Goal: Information Seeking & Learning: Learn about a topic

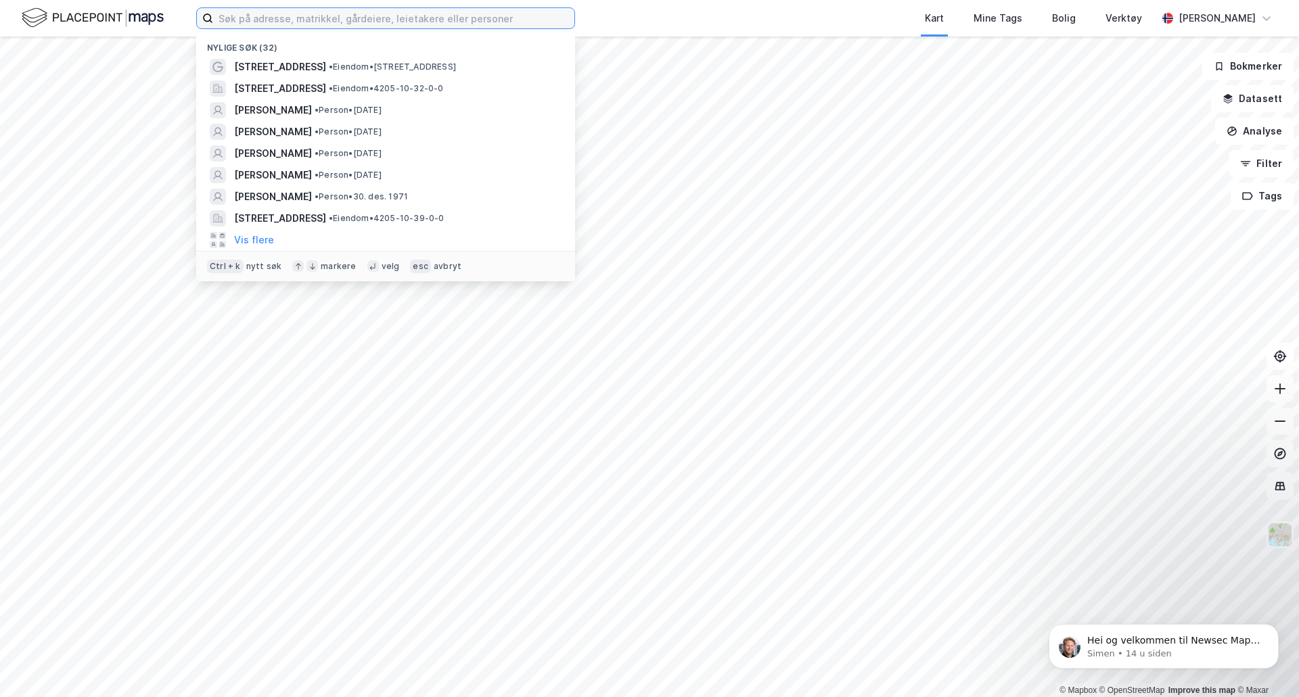
click at [500, 24] on input at bounding box center [393, 18] width 361 height 20
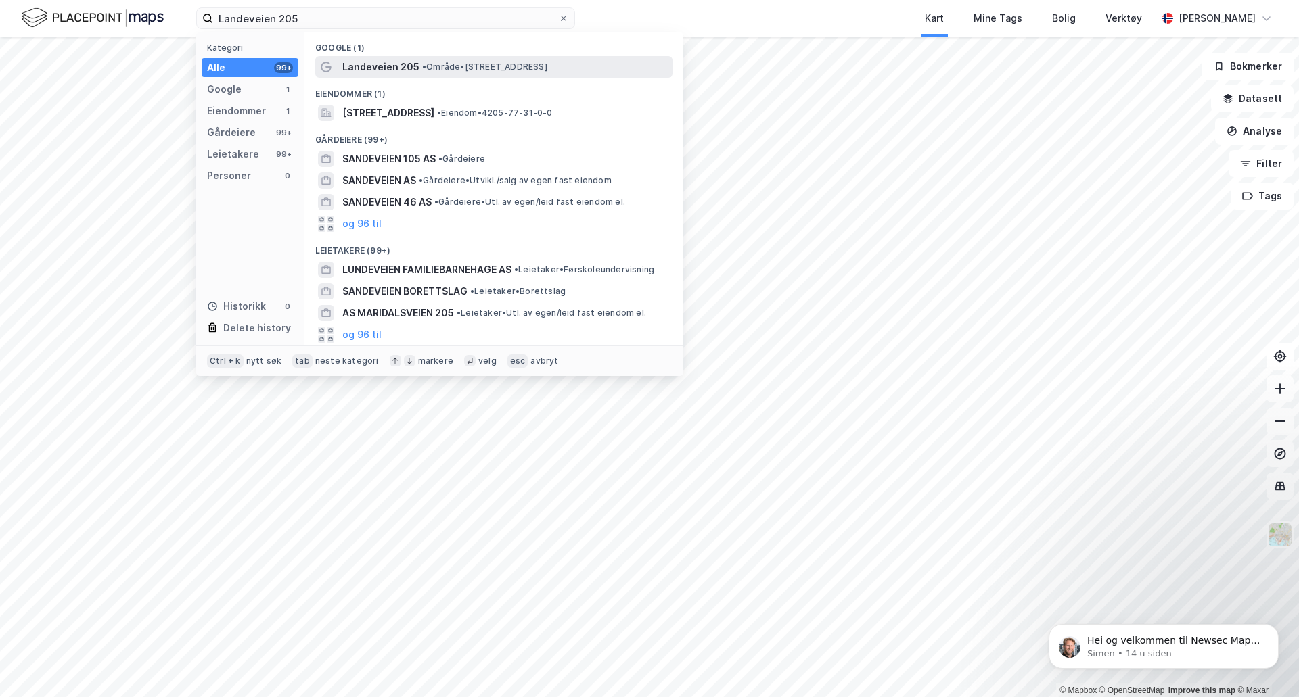
click at [376, 66] on span "Landeveien 205" at bounding box center [380, 67] width 77 height 16
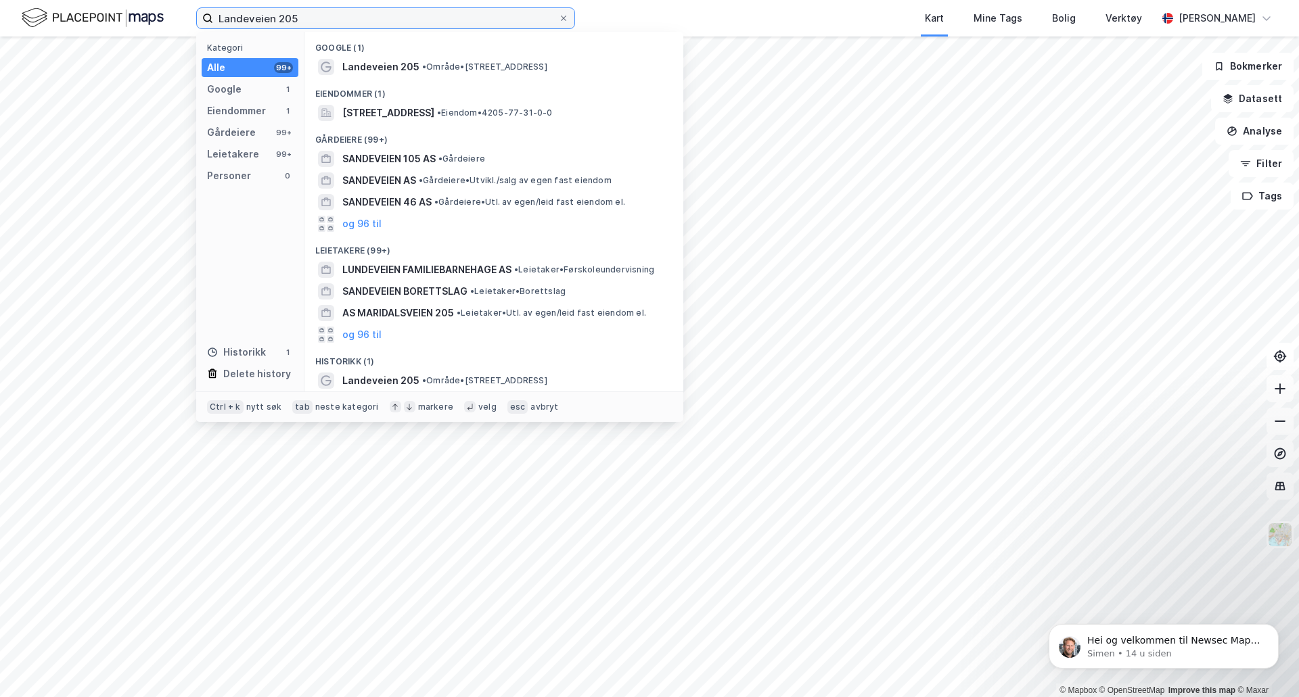
click at [344, 26] on input "Landeveien 205" at bounding box center [385, 18] width 345 height 20
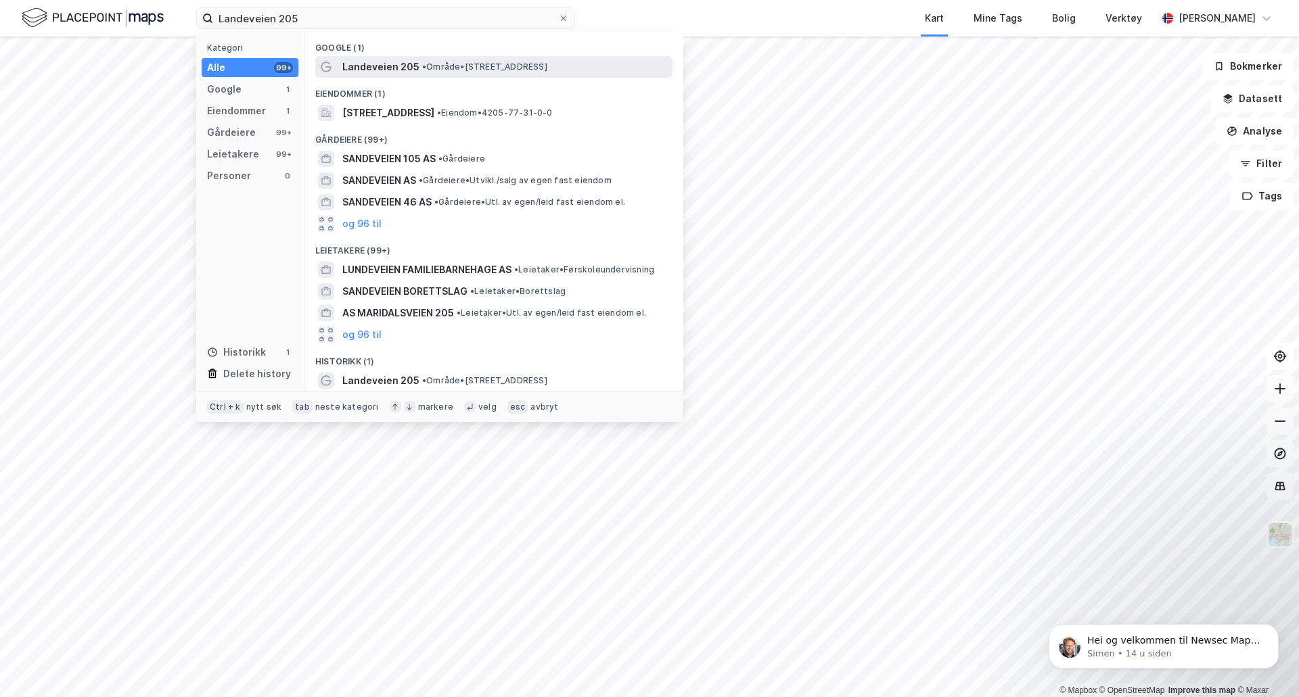
click at [384, 64] on span "Landeveien 205" at bounding box center [380, 67] width 77 height 16
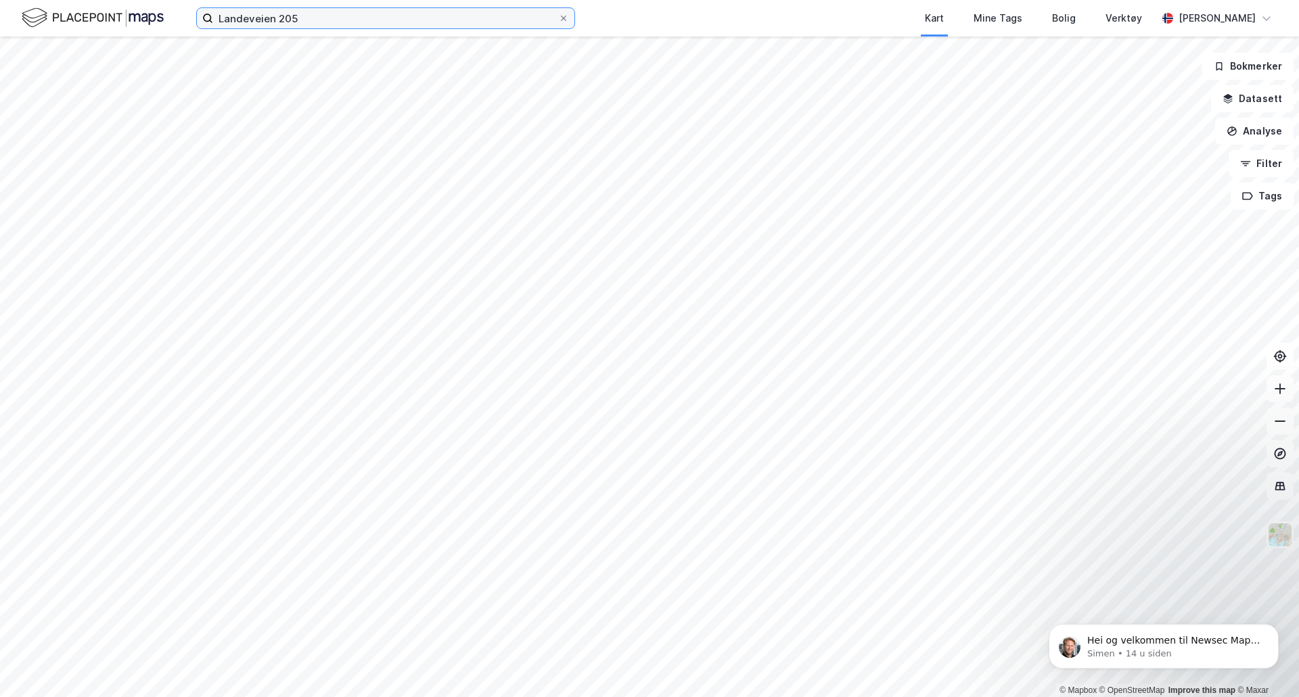
click at [308, 11] on input "Landeveien 205" at bounding box center [385, 18] width 345 height 20
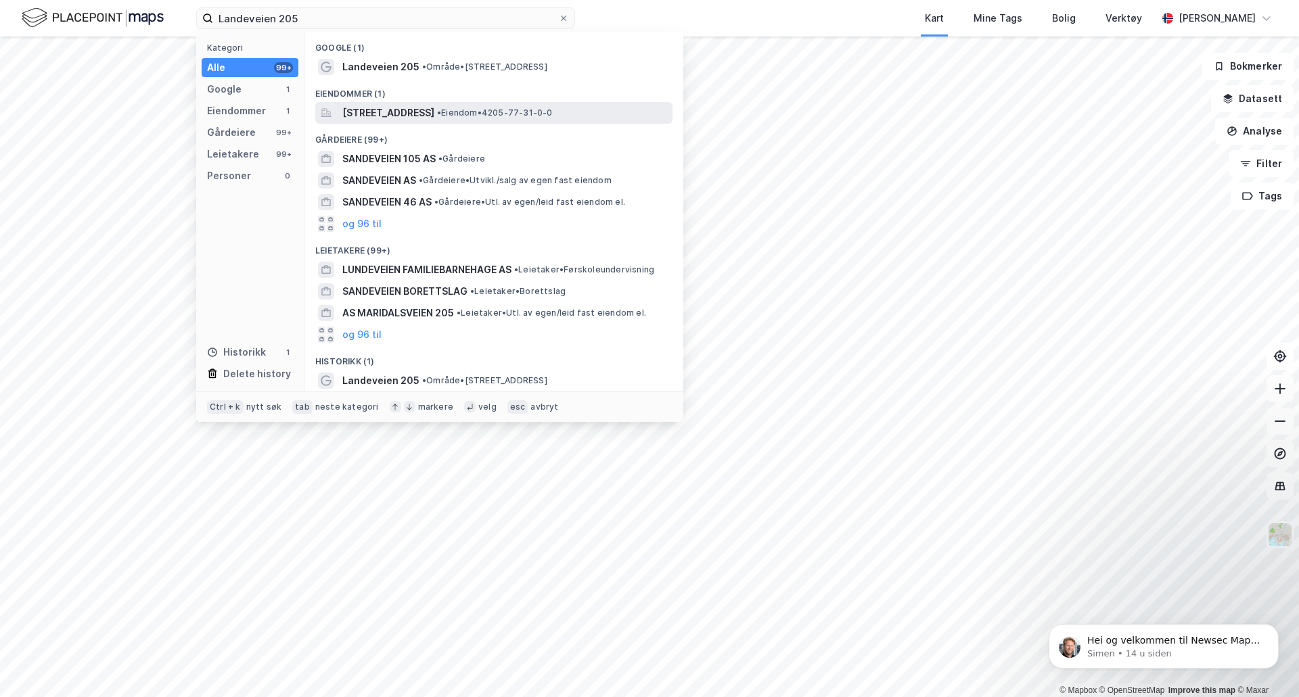
click at [379, 115] on span "[STREET_ADDRESS]" at bounding box center [388, 113] width 92 height 16
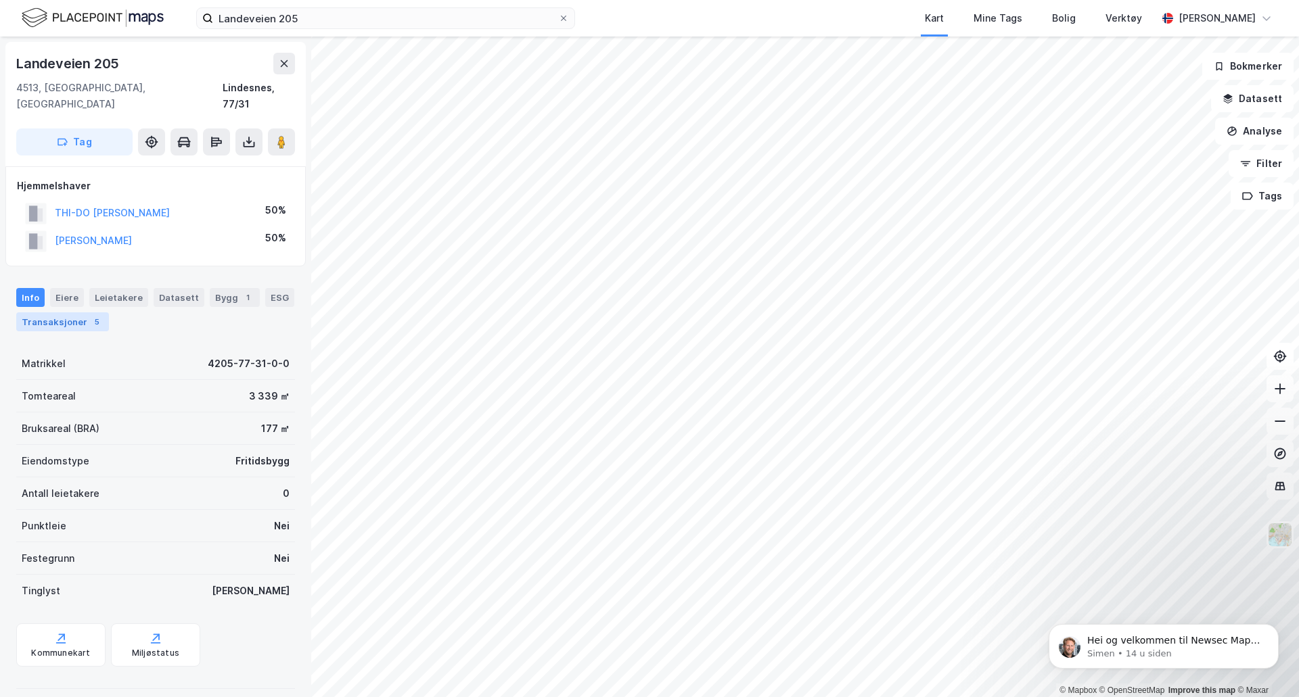
click at [78, 313] on div "Transaksjoner 5" at bounding box center [62, 322] width 93 height 19
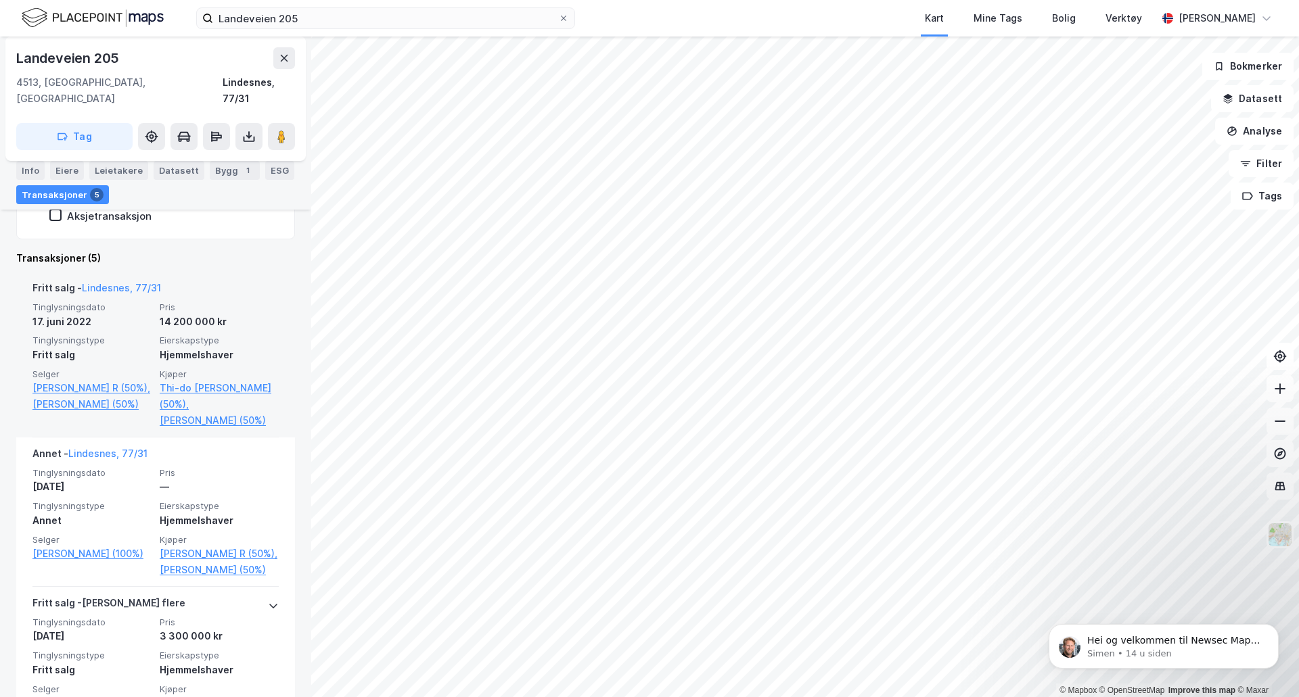
scroll to position [135, 0]
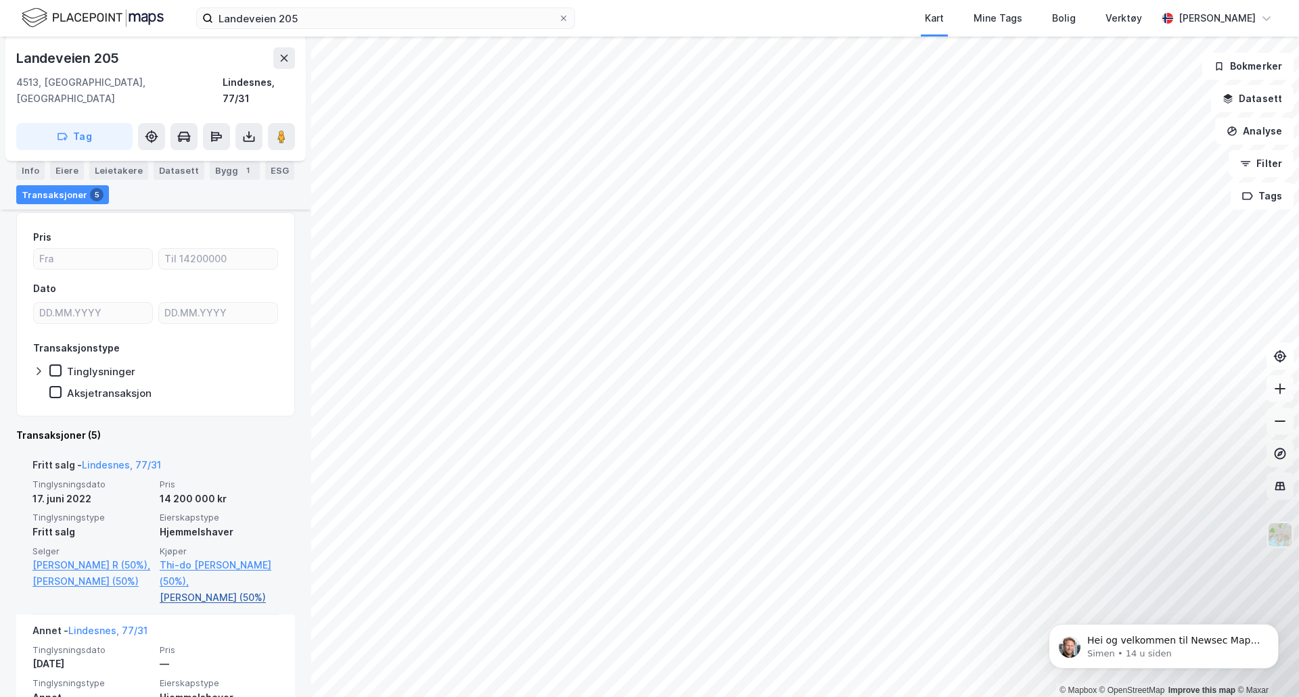
click at [232, 590] on link "[PERSON_NAME] (50%)" at bounding box center [219, 598] width 119 height 16
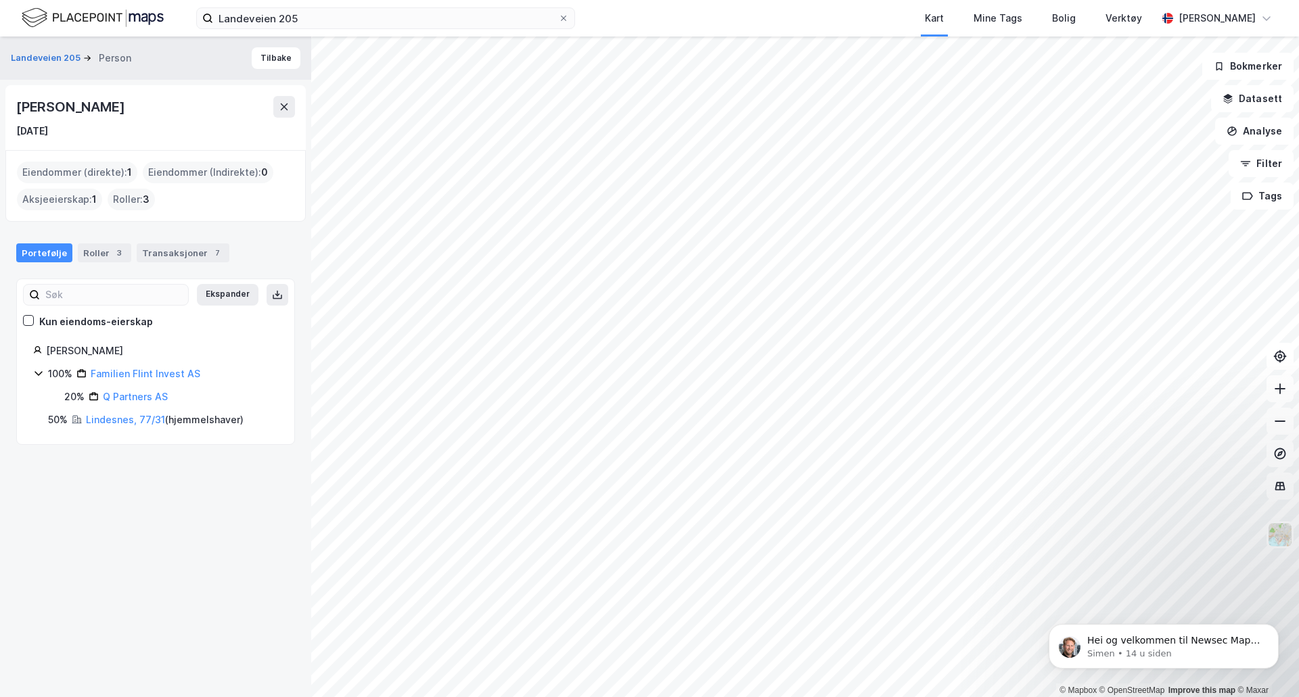
click at [58, 202] on div "Aksjeeierskap : 1" at bounding box center [59, 200] width 85 height 22
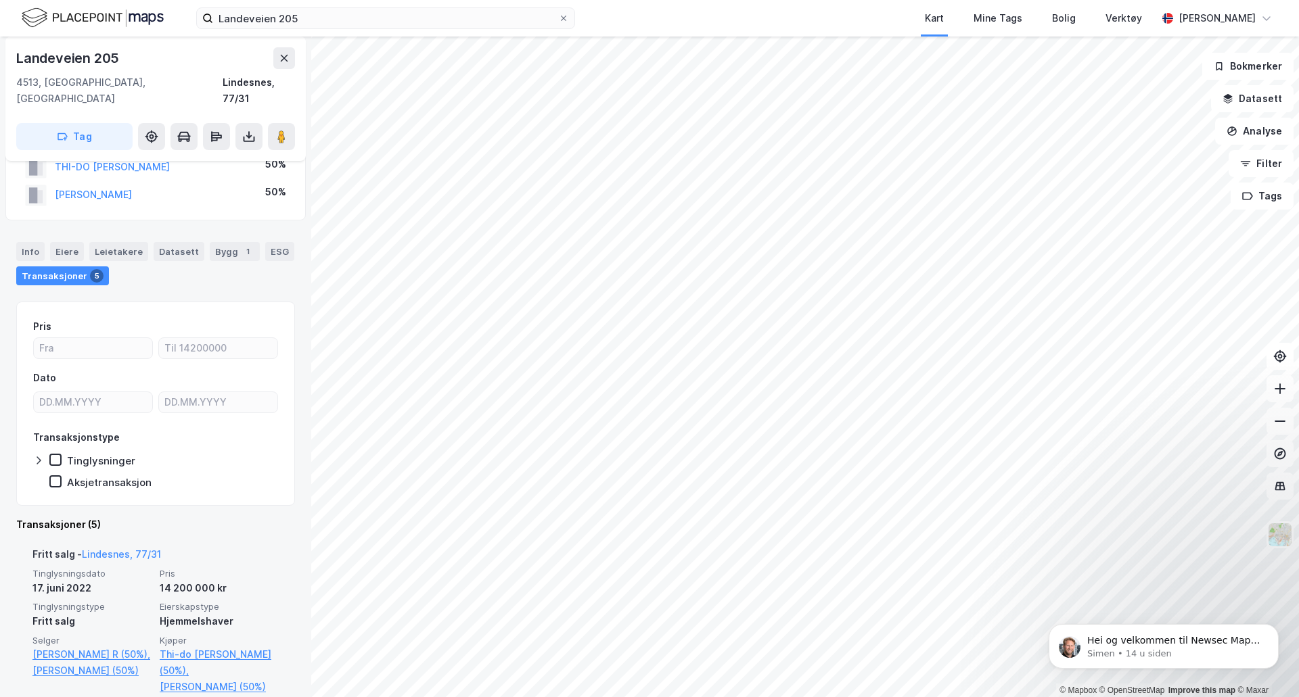
scroll to position [68, 0]
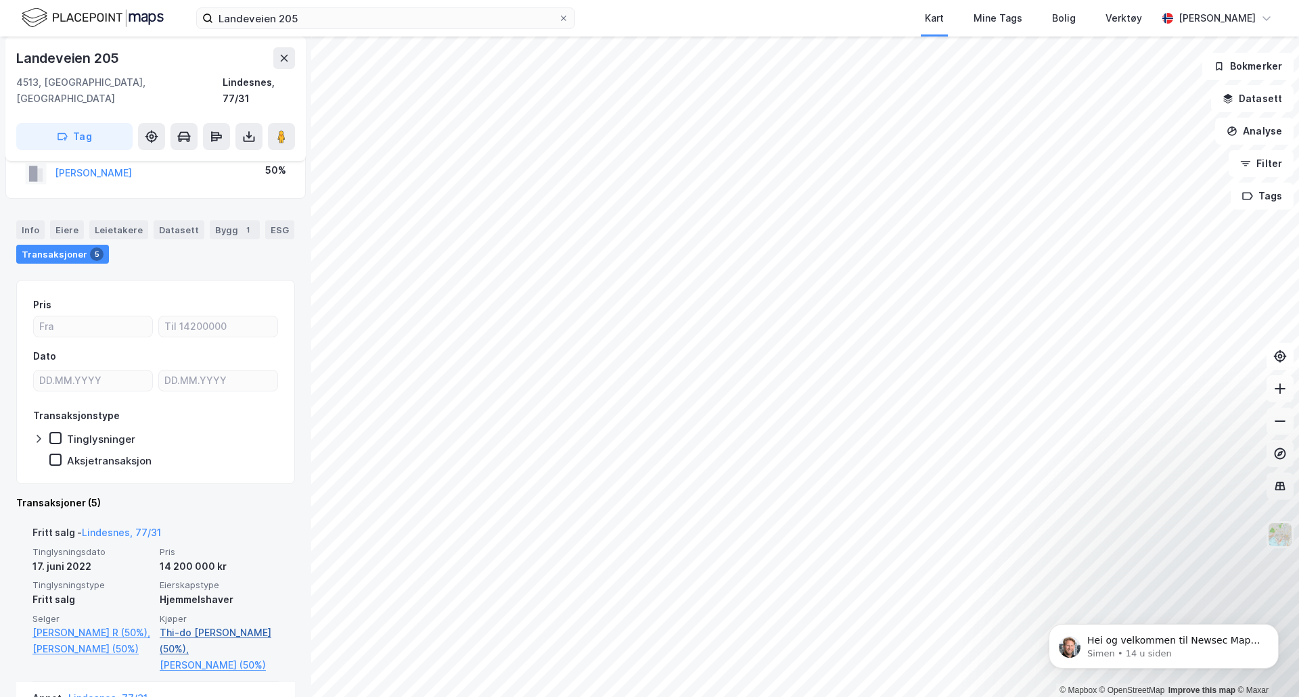
click at [205, 625] on link "Thi-do [PERSON_NAME] (50%)," at bounding box center [219, 641] width 119 height 32
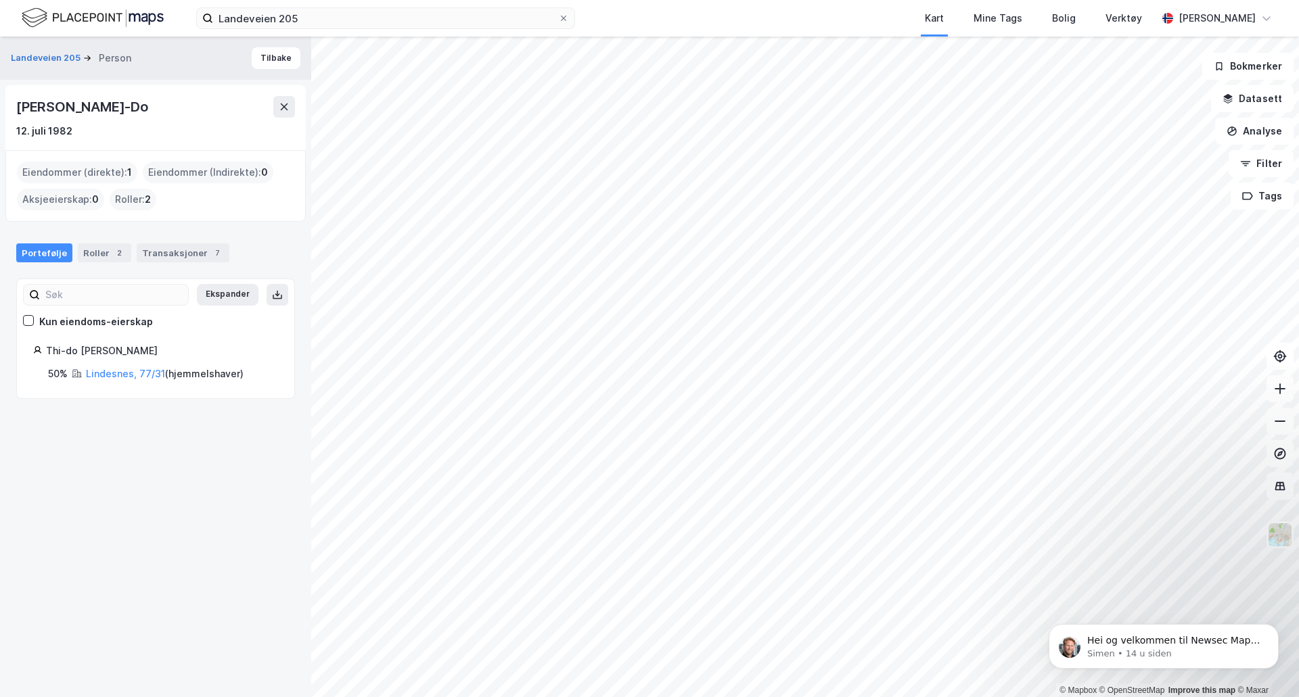
click at [52, 169] on div "Eiendommer (direkte) : 1" at bounding box center [77, 173] width 120 height 22
click at [97, 250] on div "Roller 2" at bounding box center [104, 253] width 53 height 19
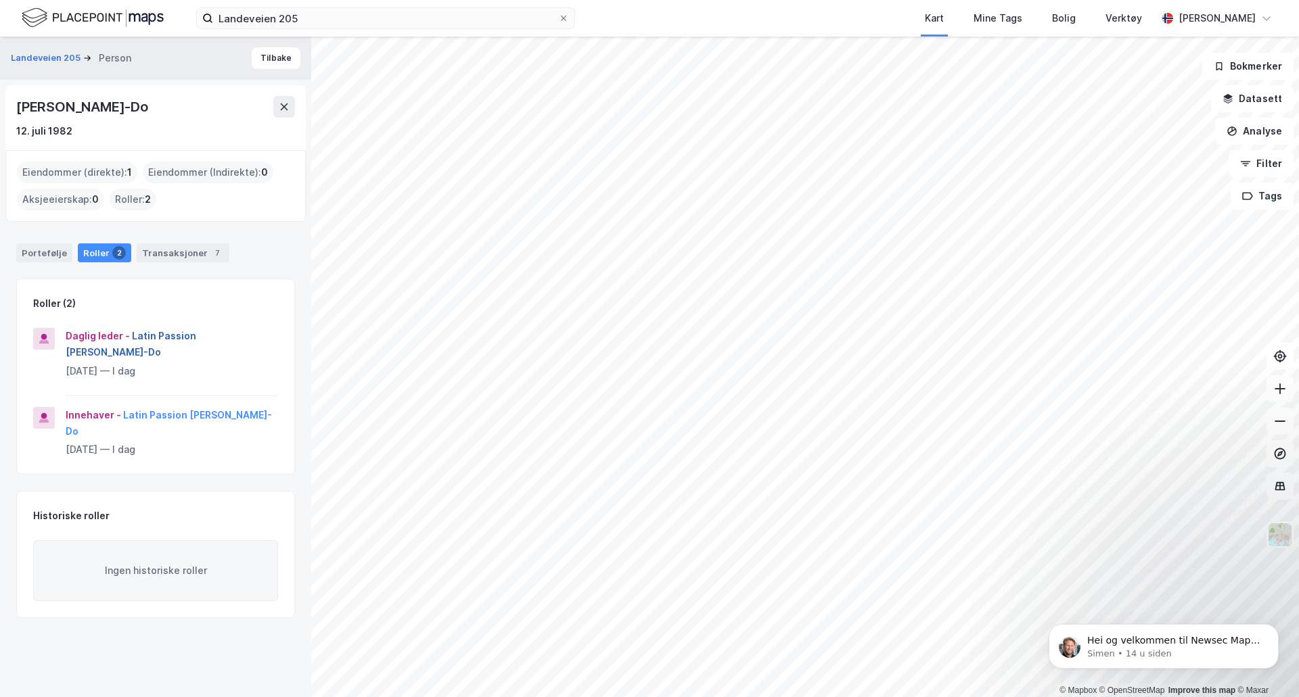
click at [0, 0] on button "Latin Passion [PERSON_NAME]-Do" at bounding box center [0, 0] width 0 height 0
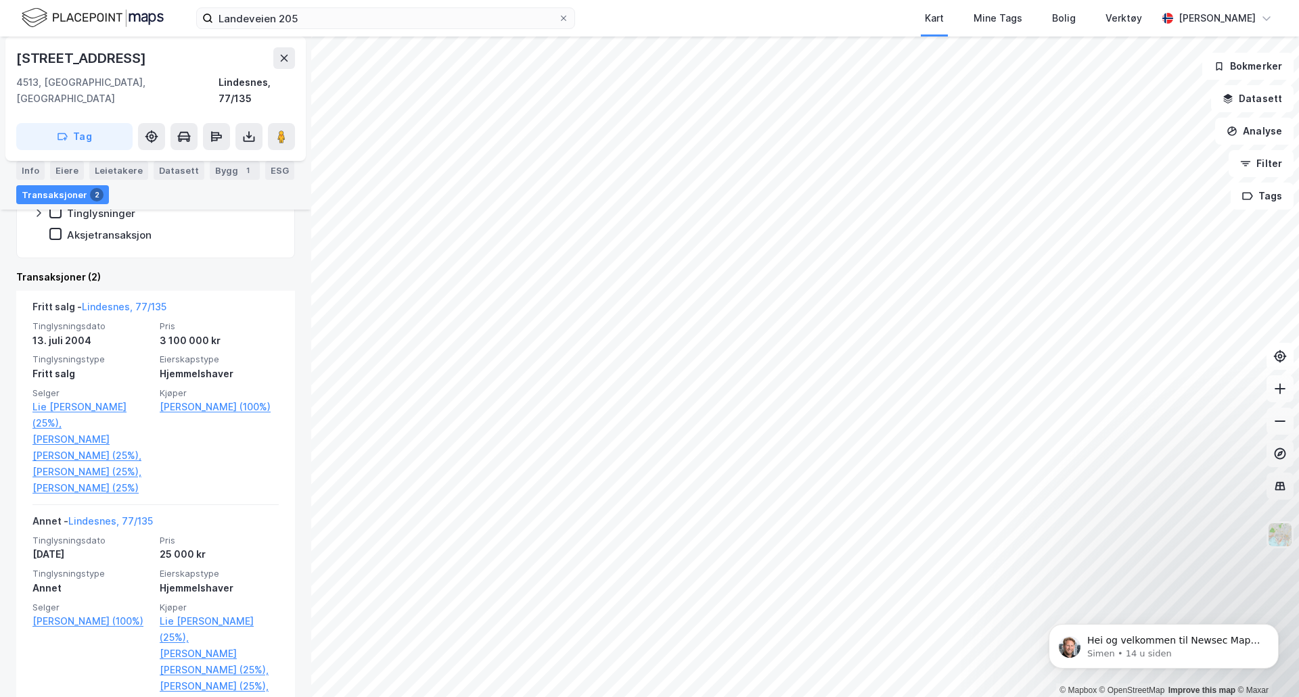
scroll to position [271, 0]
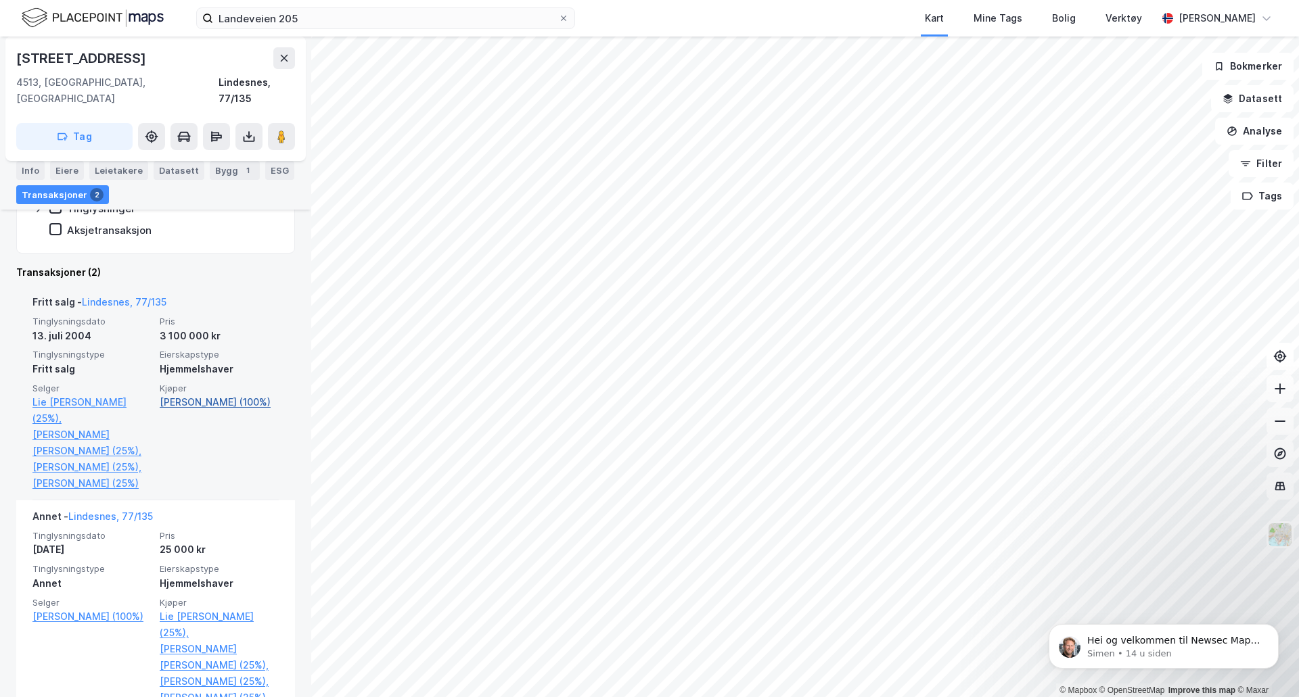
click at [231, 394] on link "[PERSON_NAME] (100%)" at bounding box center [219, 402] width 119 height 16
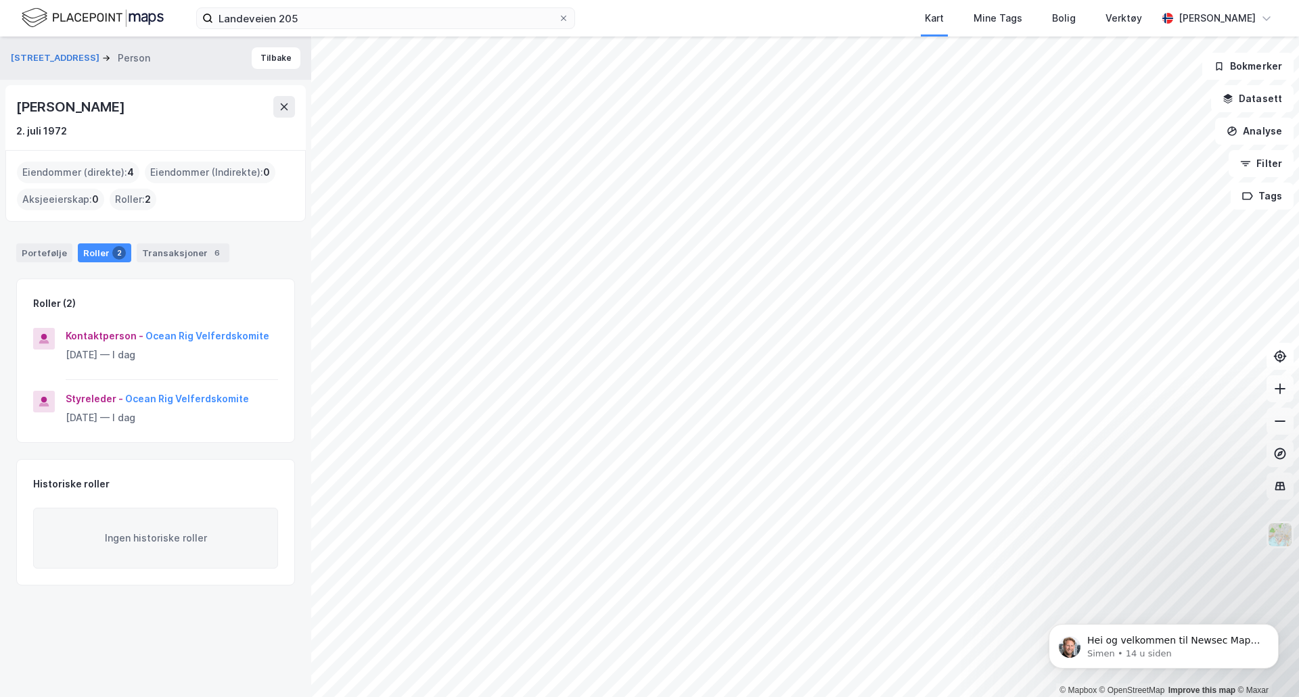
click at [62, 175] on div "Eiendommer (direkte) : 4" at bounding box center [78, 173] width 122 height 22
click at [68, 166] on div "Eiendommer (direkte) : 4" at bounding box center [78, 173] width 122 height 22
click at [68, 170] on div "Eiendommer (direkte) : 4" at bounding box center [78, 173] width 122 height 22
click at [41, 113] on div "[PERSON_NAME]" at bounding box center [71, 107] width 111 height 22
click at [58, 250] on div "Portefølje" at bounding box center [44, 253] width 56 height 19
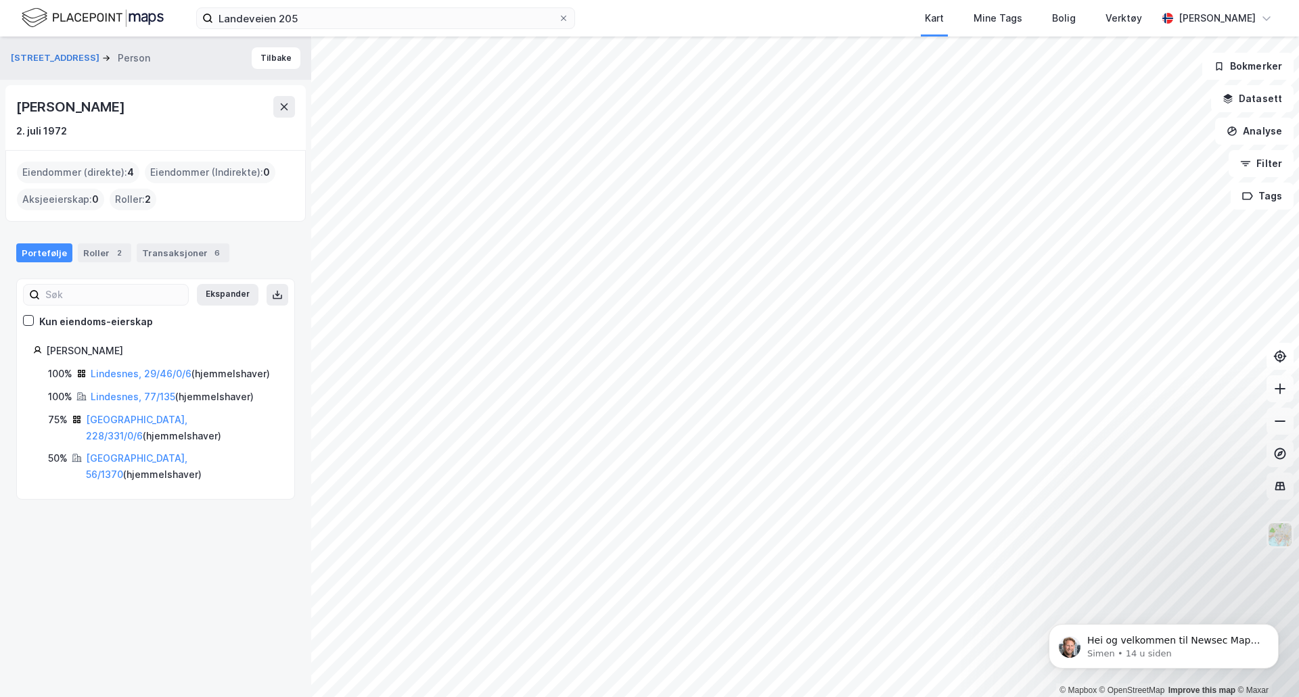
click at [145, 510] on div "Landeveien 203 Person [PERSON_NAME] [DATE] Eiendommer (direkte) : 4 Eiendommer …" at bounding box center [155, 367] width 311 height 661
click at [136, 368] on link "Lindesnes, 29/46/0/6" at bounding box center [141, 374] width 101 height 12
click at [141, 369] on link "Lindesnes, 29/46/0/6" at bounding box center [141, 374] width 101 height 12
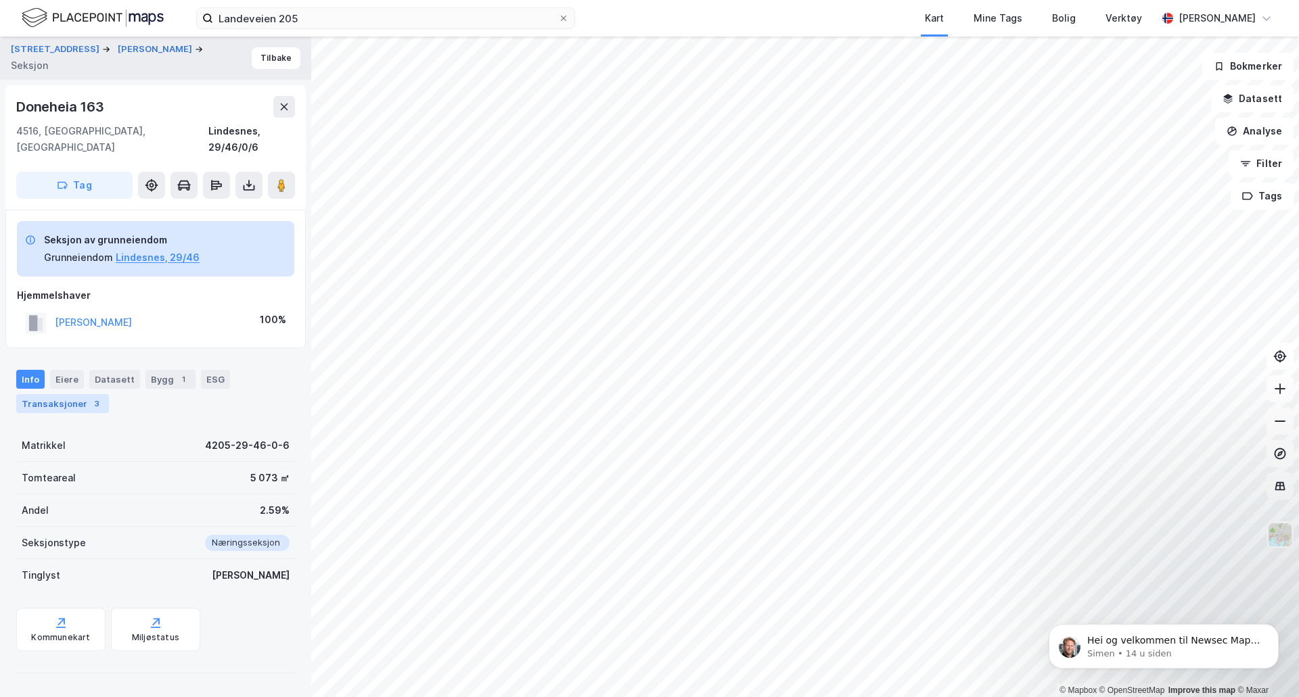
click at [59, 394] on div "Transaksjoner 3" at bounding box center [62, 403] width 93 height 19
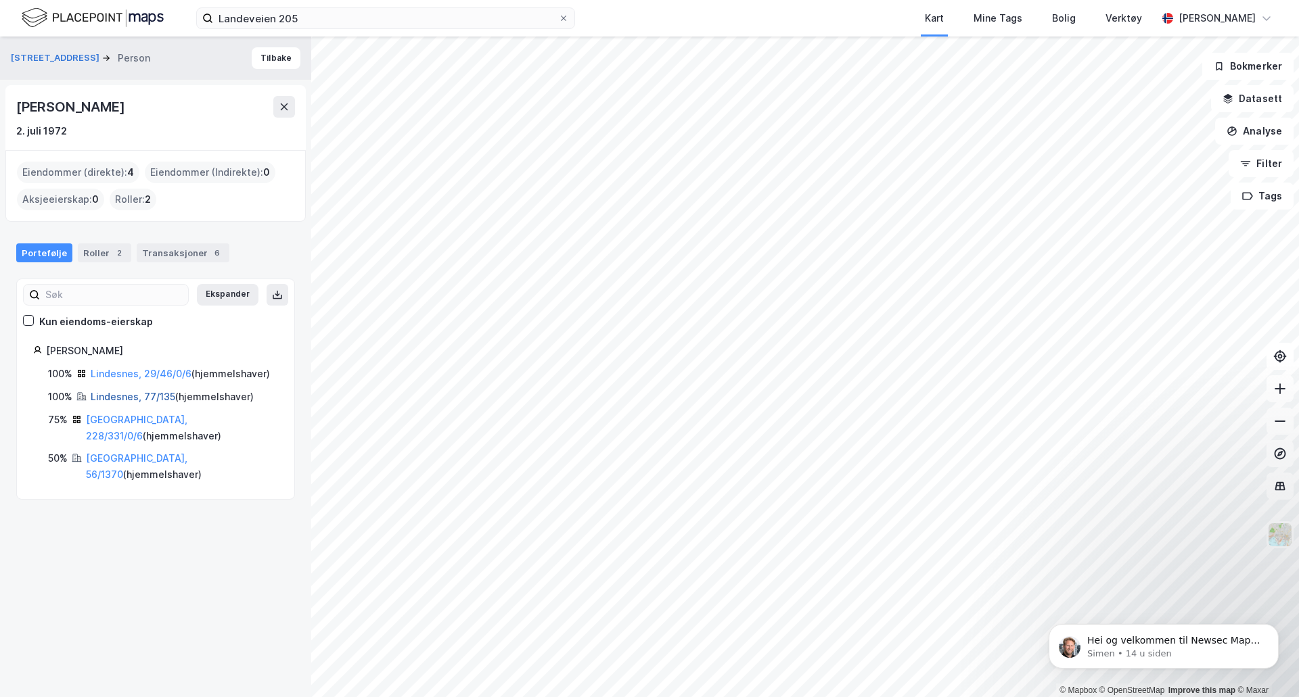
click at [133, 395] on link "Lindesnes, 77/135" at bounding box center [133, 397] width 85 height 12
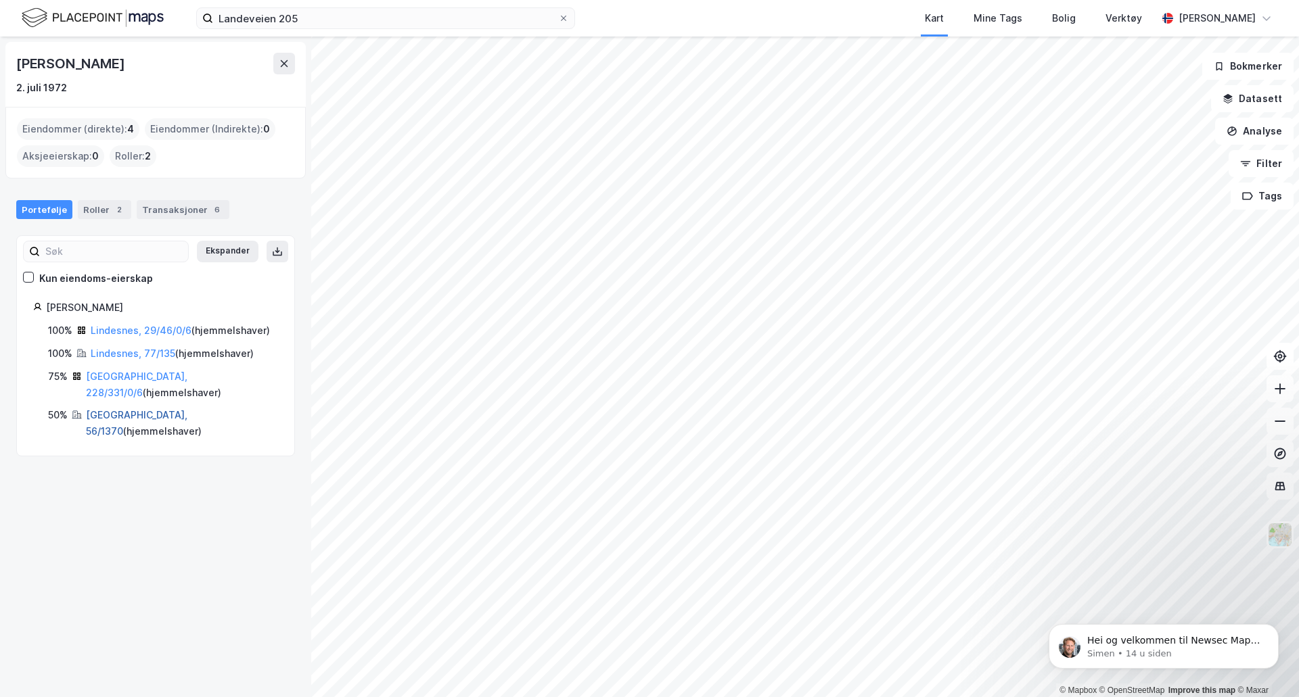
click at [120, 409] on link "[GEOGRAPHIC_DATA], 56/1370" at bounding box center [136, 423] width 101 height 28
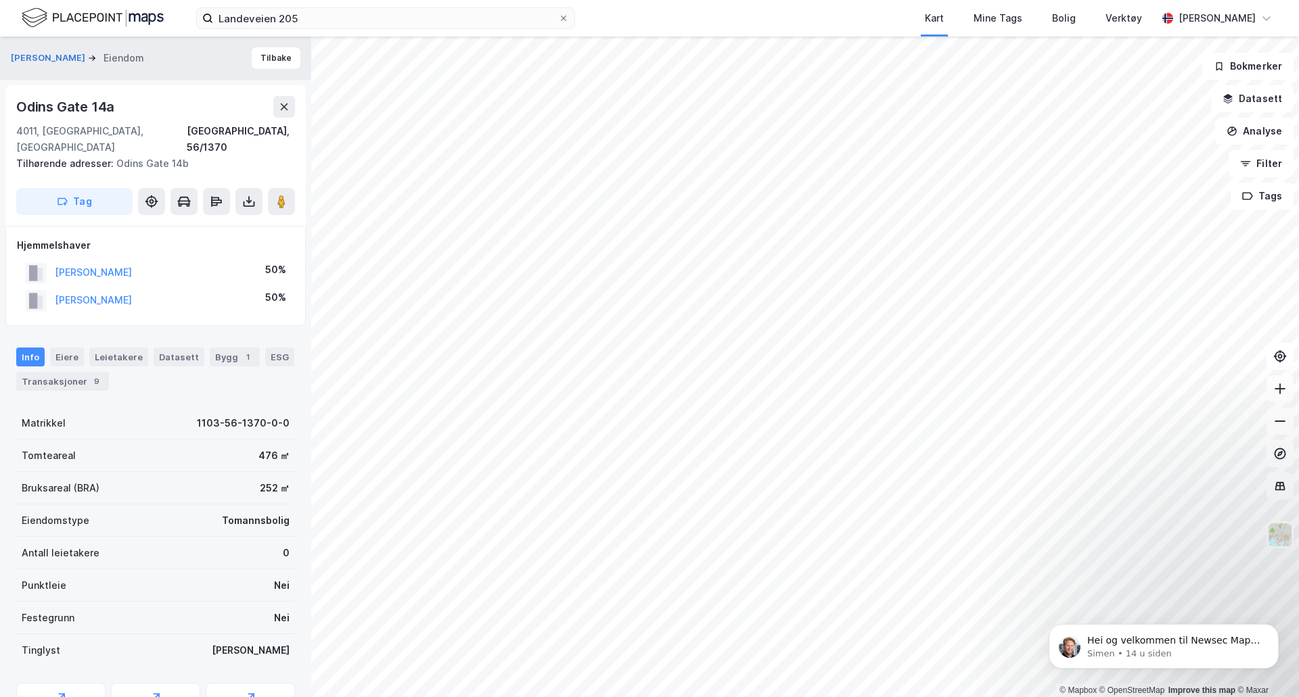
scroll to position [7, 0]
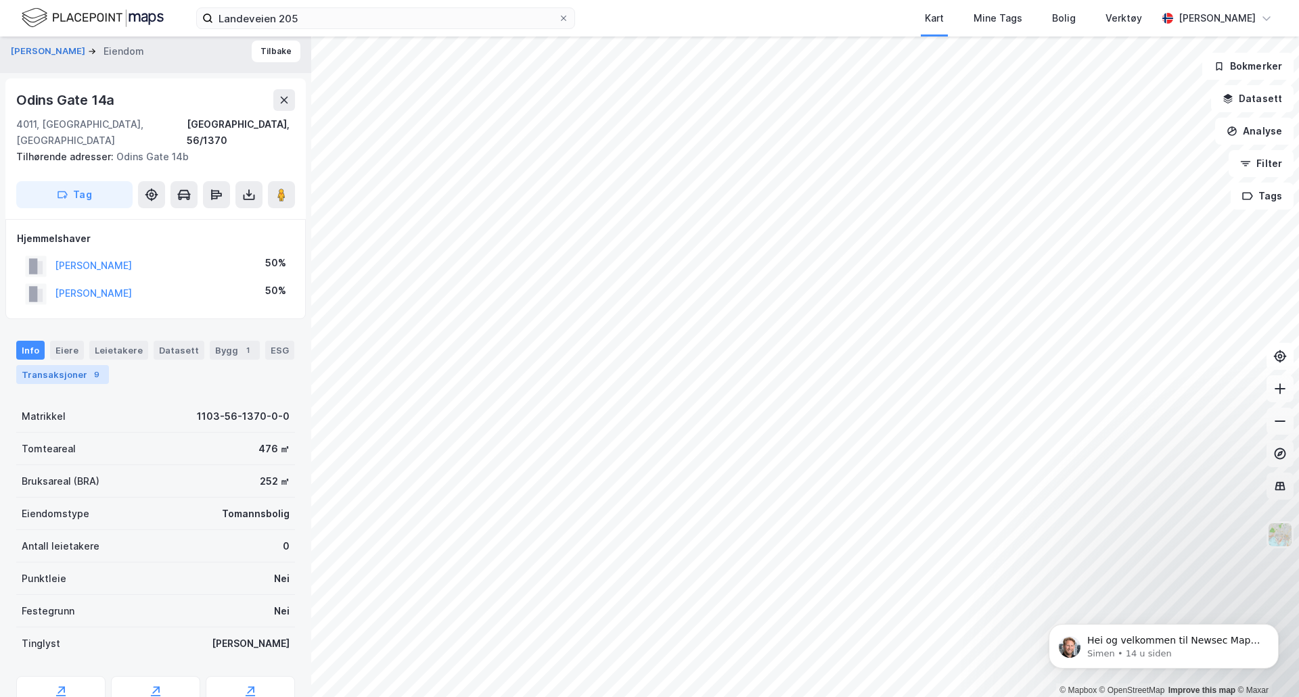
click at [49, 365] on div "Transaksjoner 9" at bounding box center [62, 374] width 93 height 19
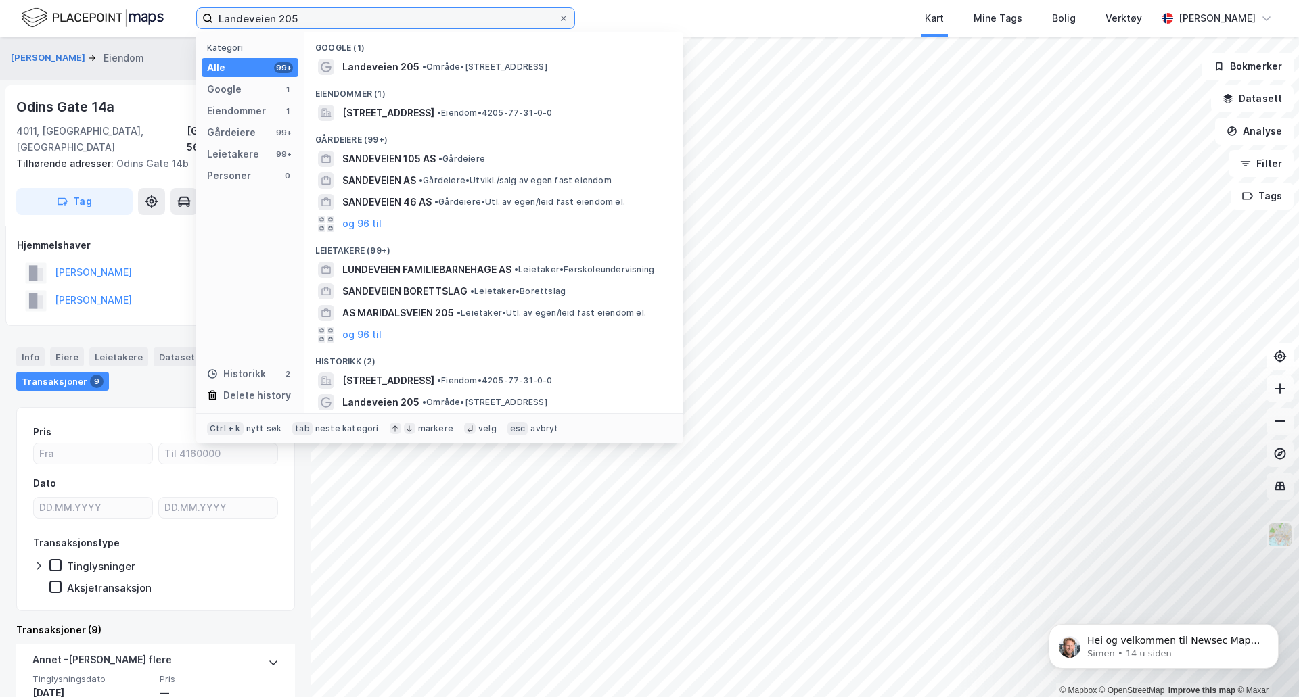
click at [343, 12] on input "Landeveien 205" at bounding box center [385, 18] width 345 height 20
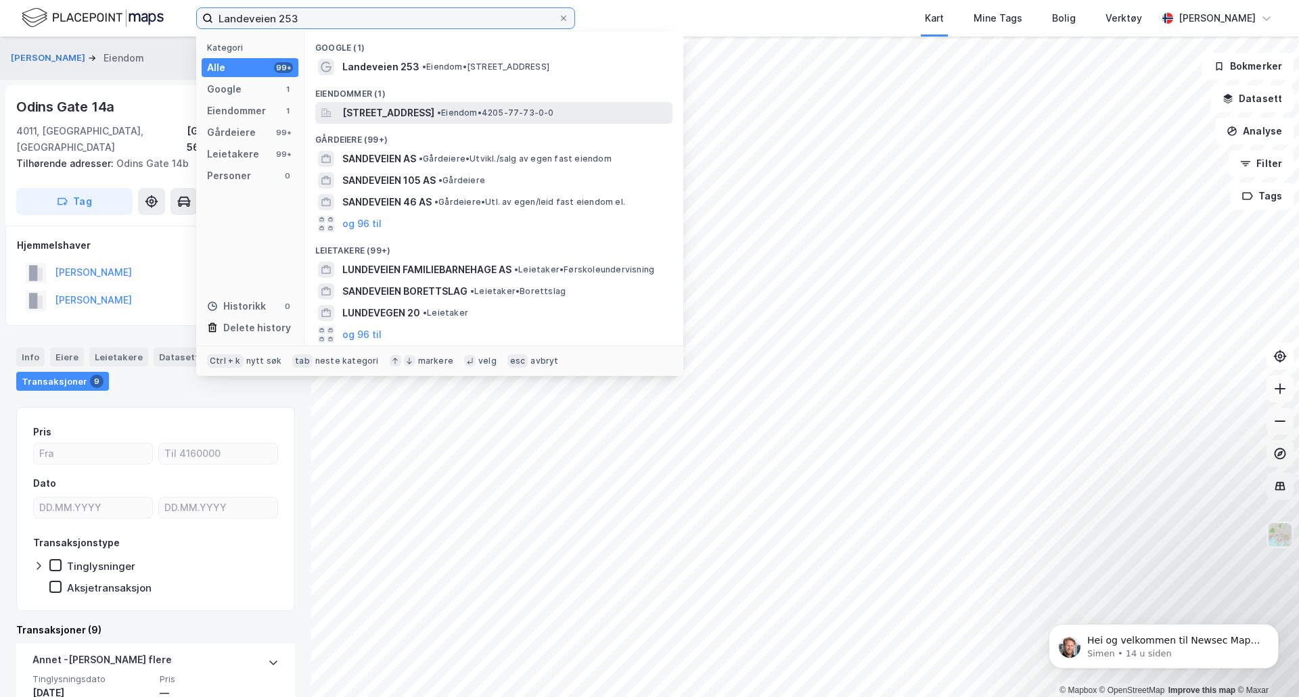
type input "Landeveien 253"
click at [357, 110] on span "[STREET_ADDRESS]" at bounding box center [388, 113] width 92 height 16
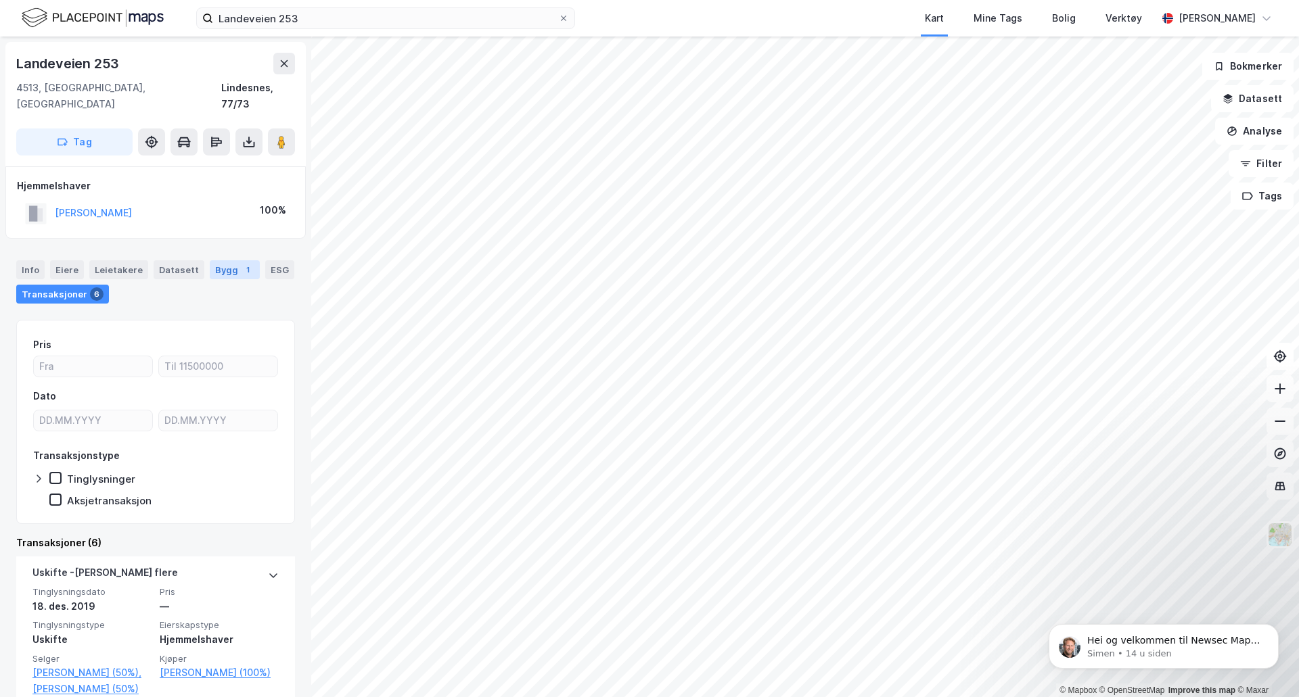
click at [211, 260] on div "Bygg 1" at bounding box center [235, 269] width 50 height 19
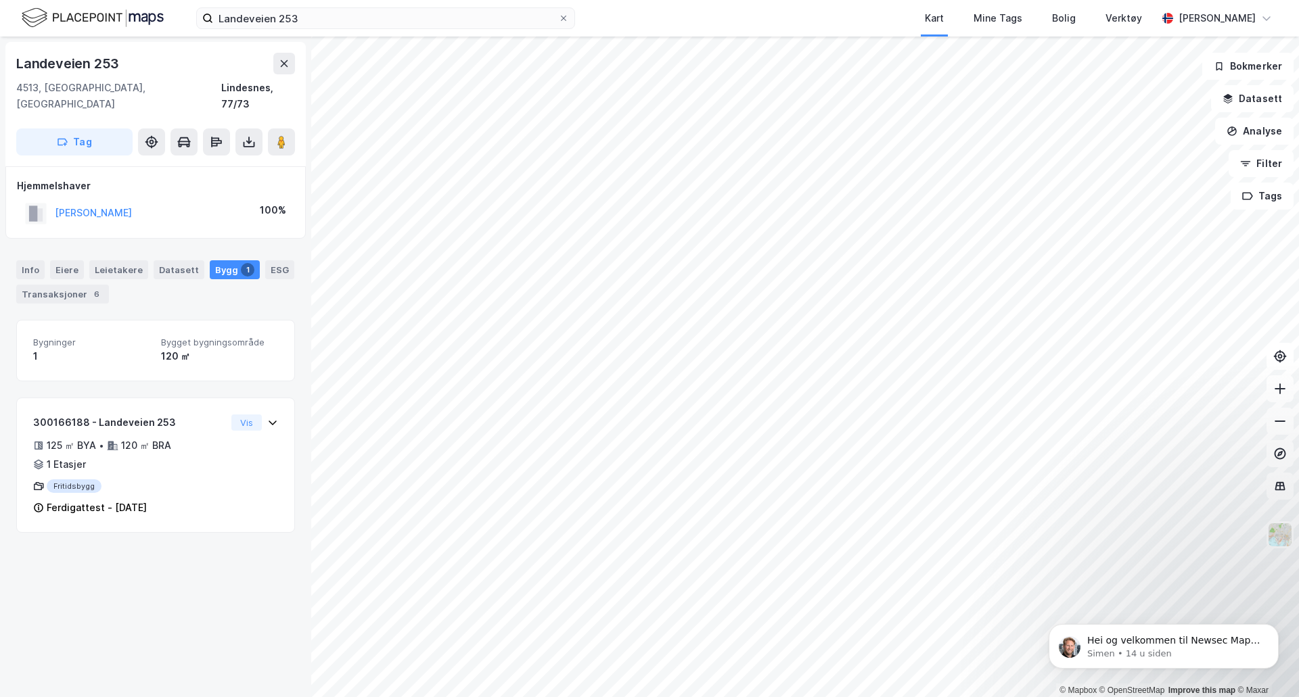
click at [289, 104] on div "© Mapbox © OpenStreetMap Improve this map © [PERSON_NAME][STREET_ADDRESS], Agde…" at bounding box center [649, 367] width 1299 height 661
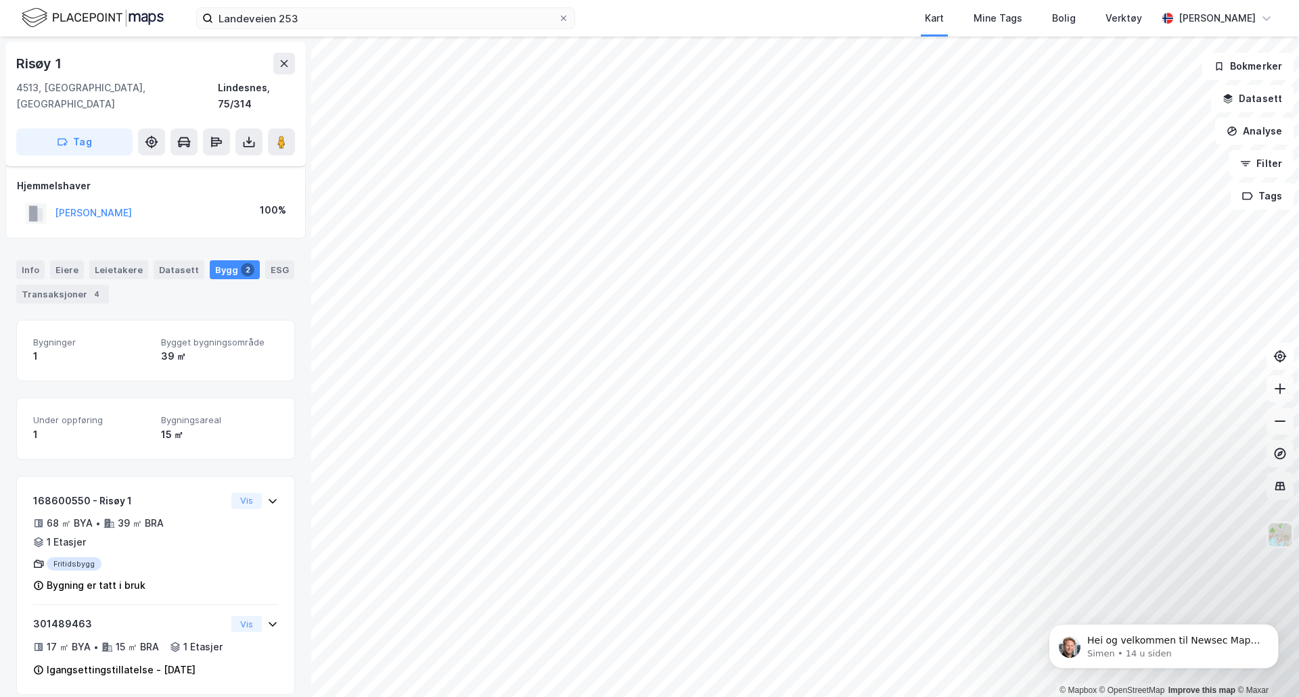
scroll to position [5, 0]
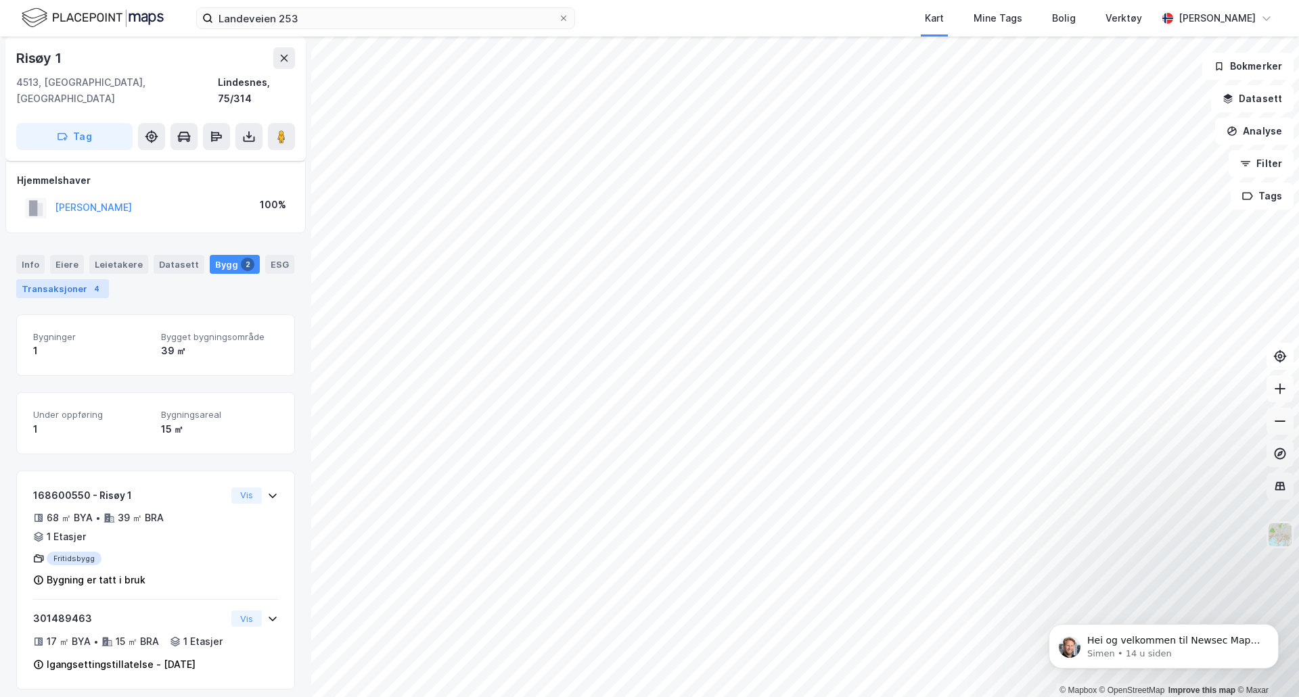
click at [64, 279] on div "Transaksjoner 4" at bounding box center [62, 288] width 93 height 19
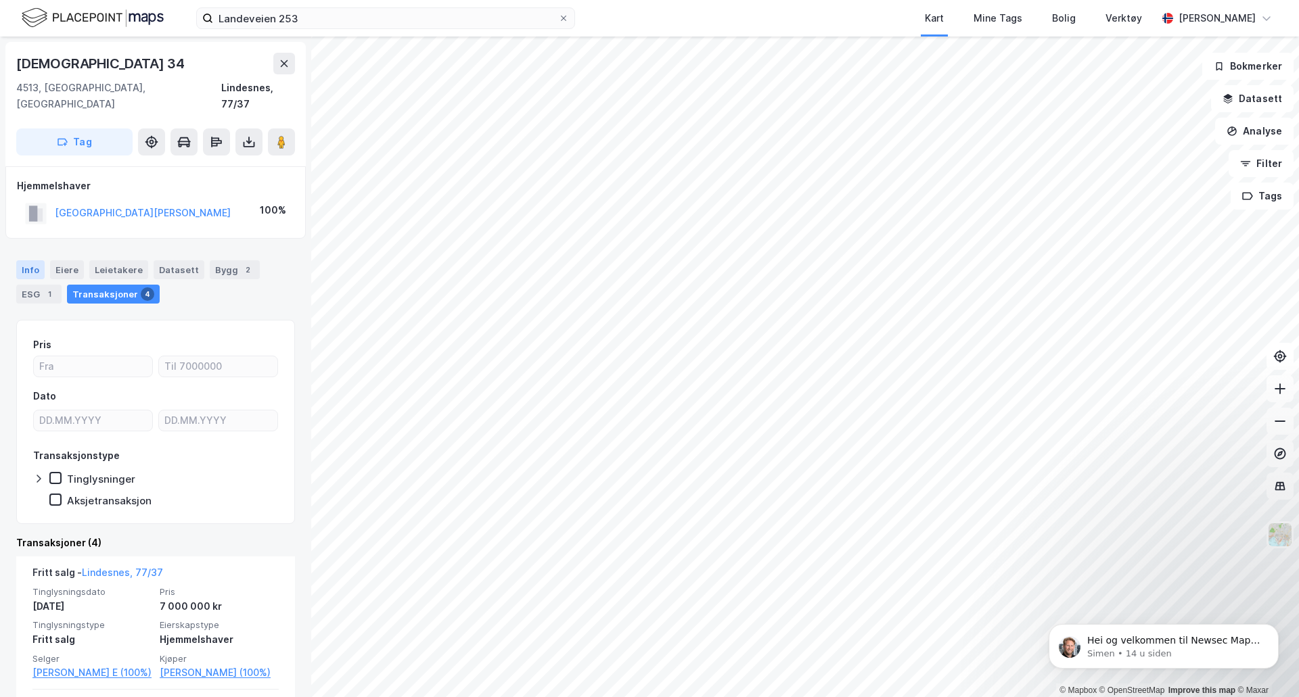
click at [30, 260] on div "Info" at bounding box center [30, 269] width 28 height 19
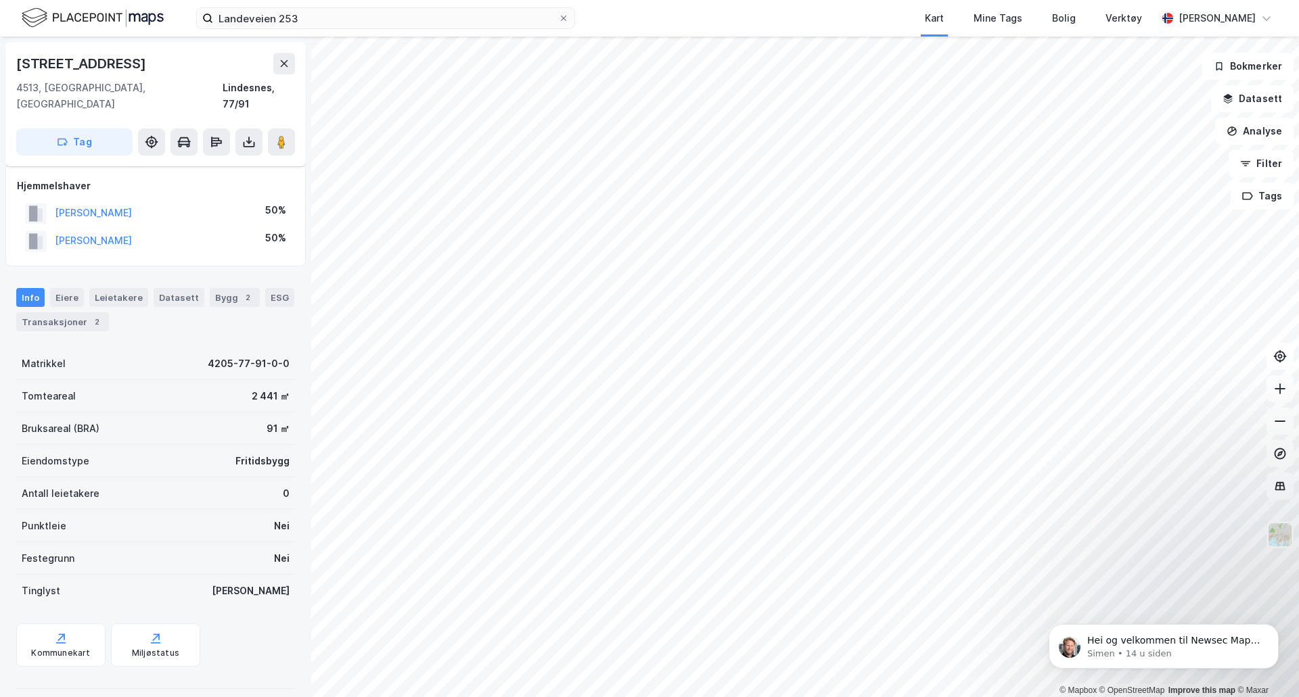
scroll to position [52, 0]
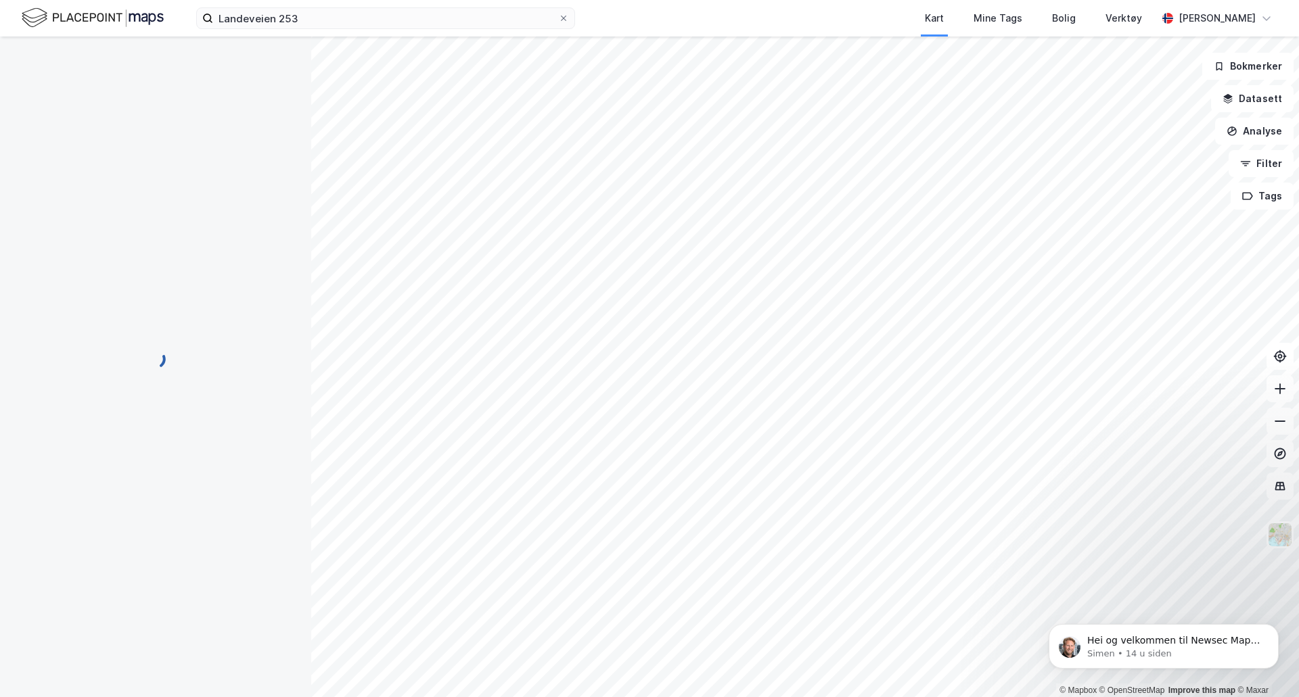
scroll to position [52, 0]
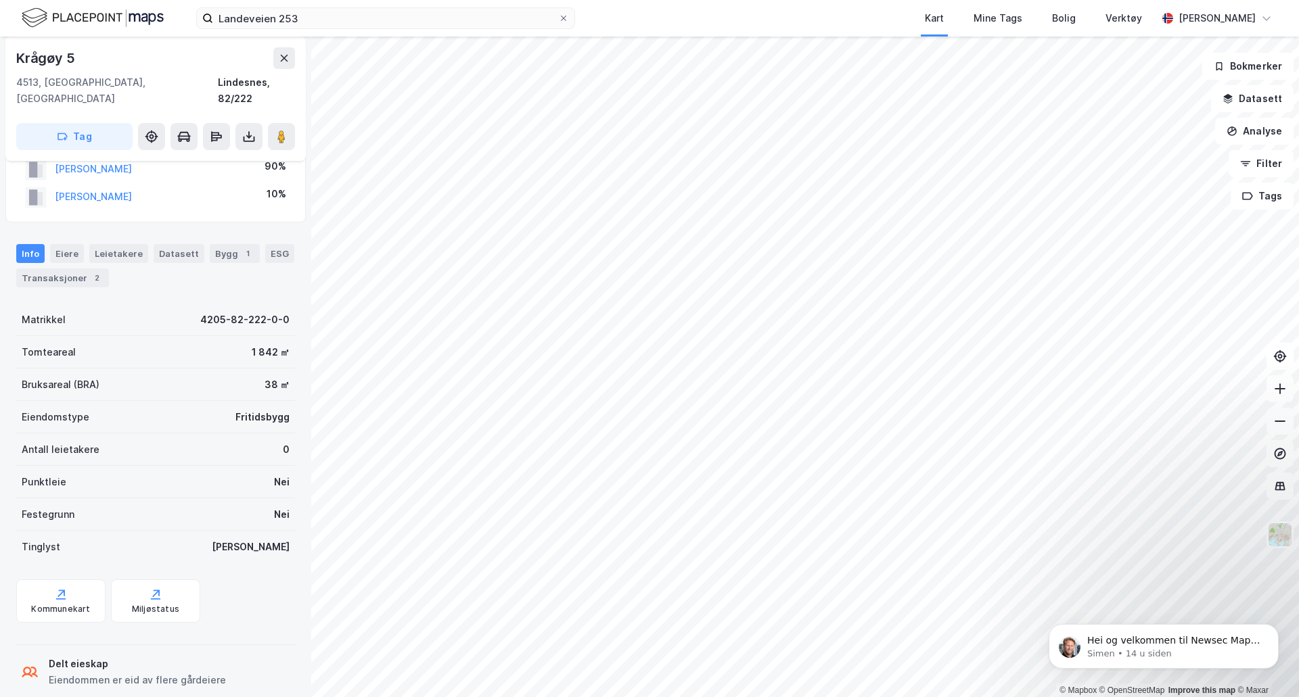
scroll to position [52, 0]
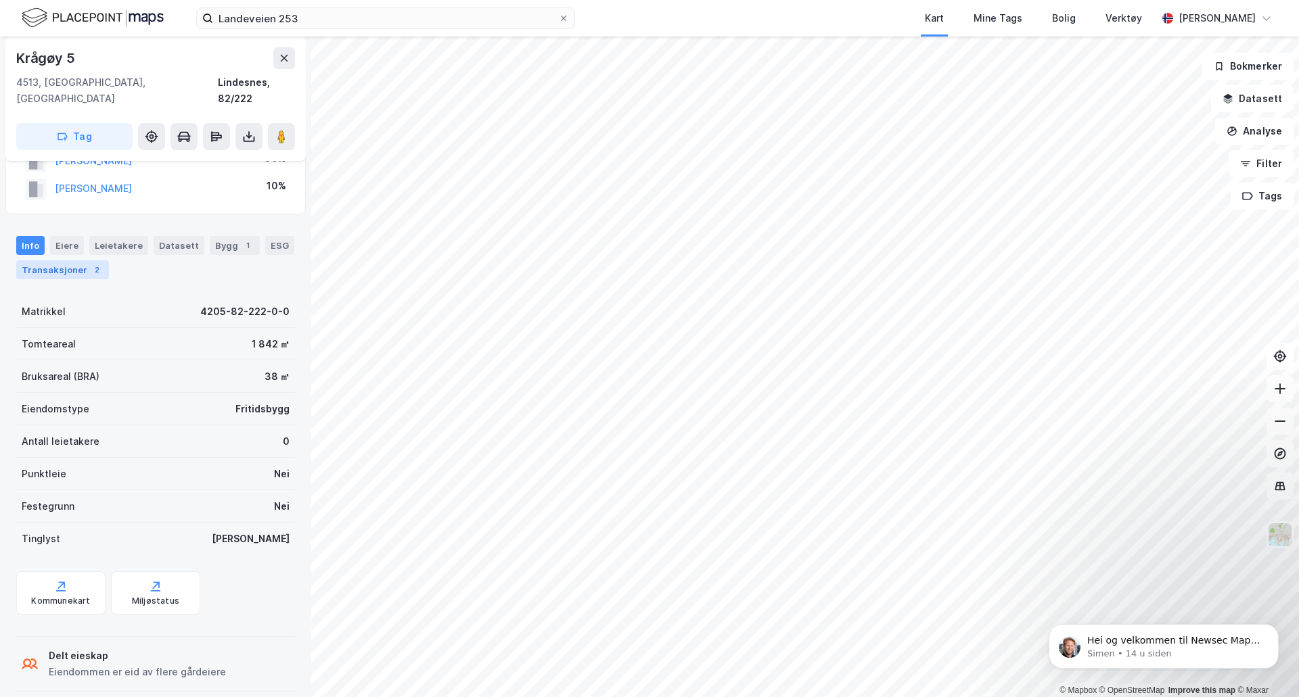
click at [62, 260] on div "Transaksjoner 2" at bounding box center [62, 269] width 93 height 19
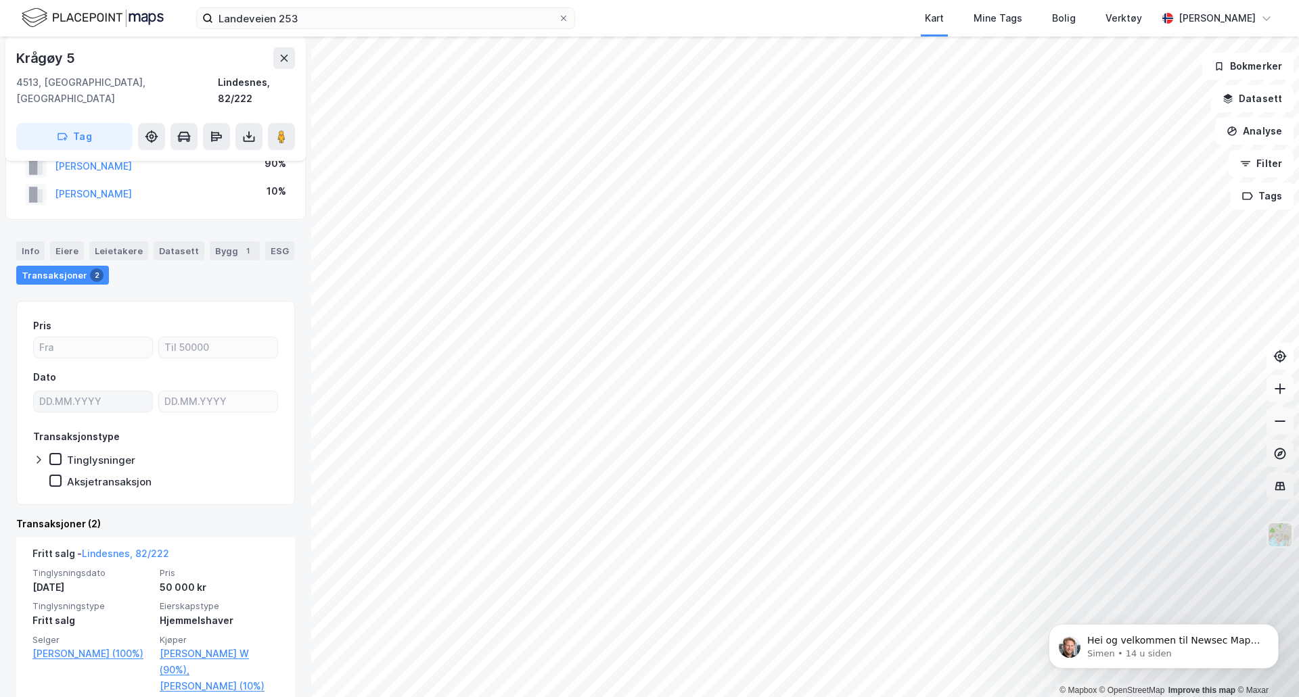
scroll to position [68, 0]
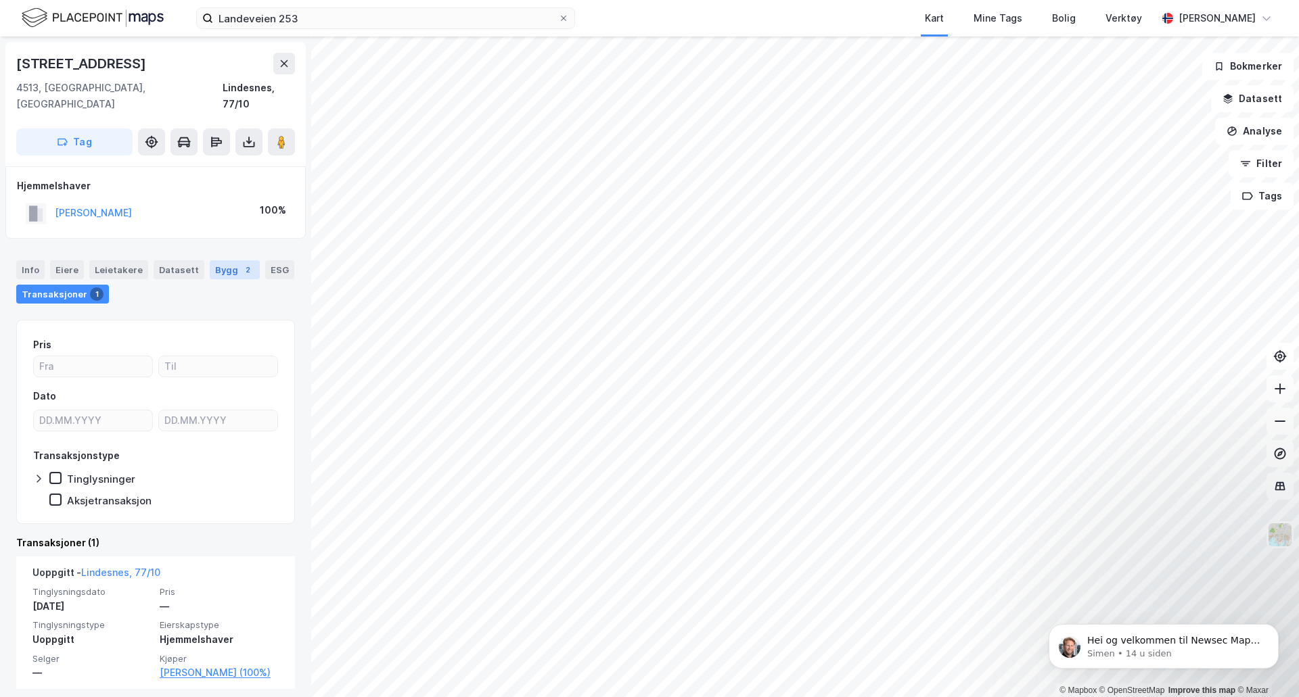
click at [220, 260] on div "Bygg 2" at bounding box center [235, 269] width 50 height 19
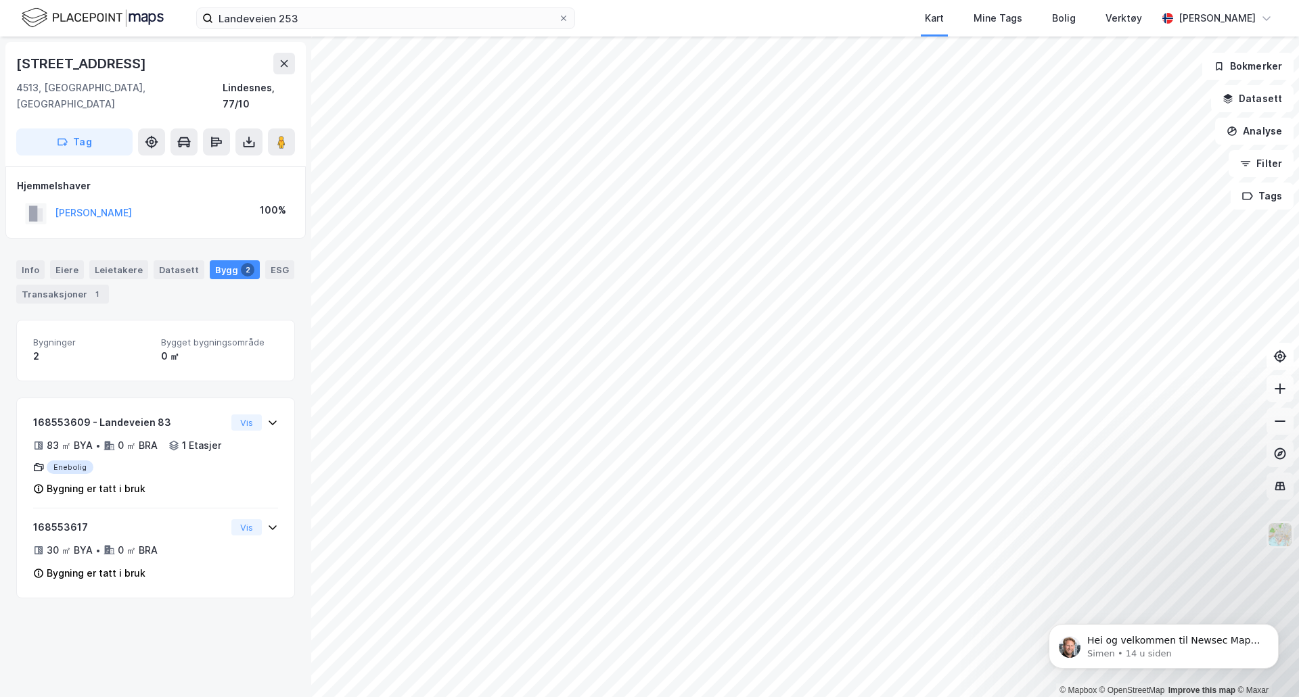
click at [1282, 0] on html "Landeveien 253 Kart Mine Tags Bolig Verktøy [PERSON_NAME] © Mapbox © OpenStreet…" at bounding box center [649, 348] width 1299 height 697
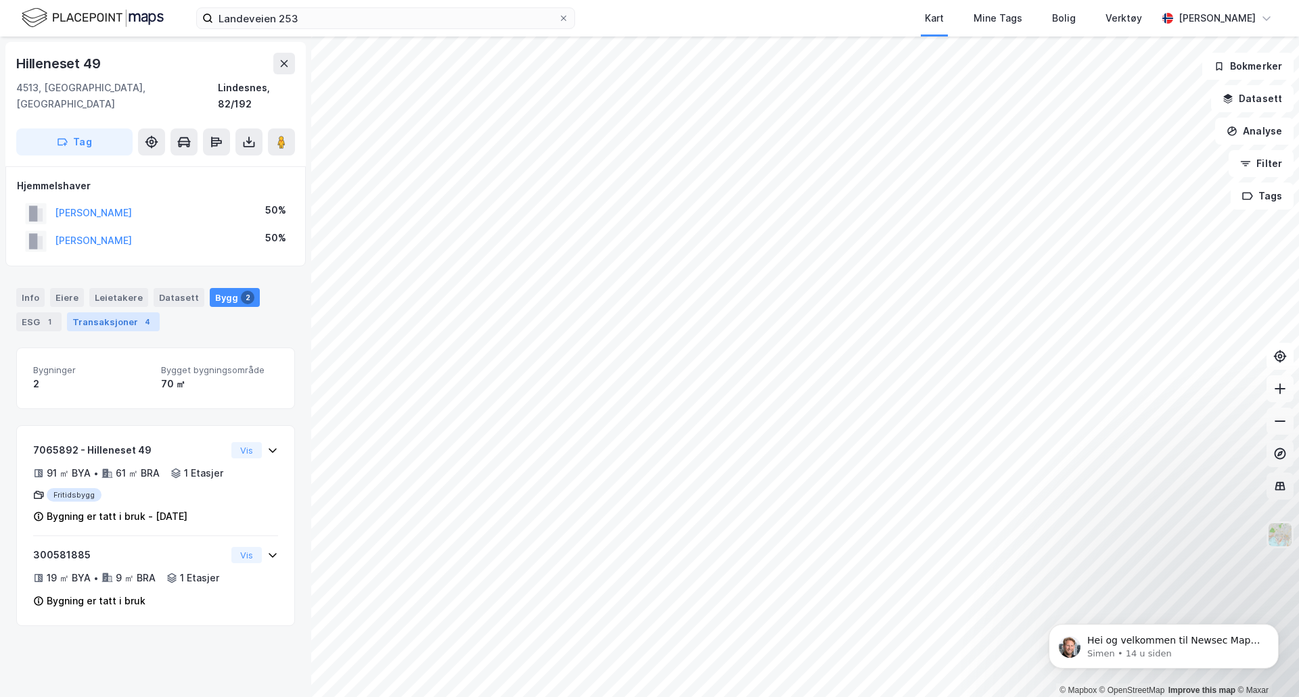
click at [95, 313] on div "Transaksjoner 4" at bounding box center [113, 322] width 93 height 19
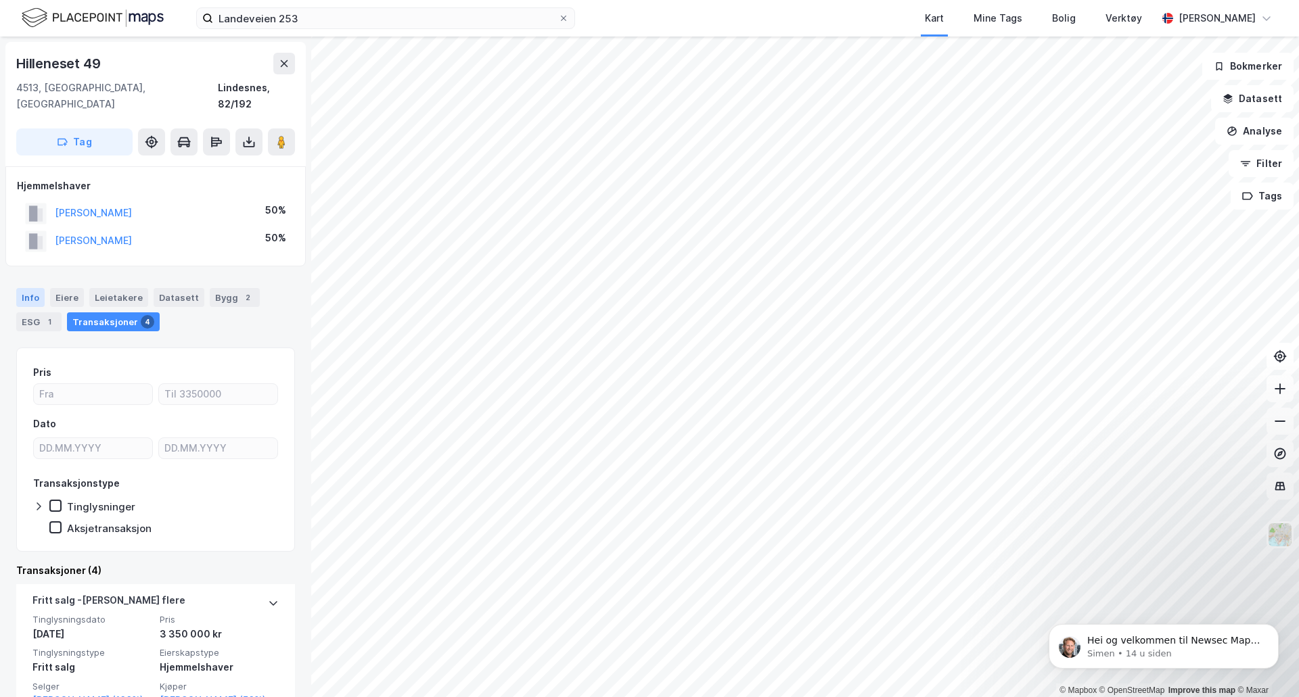
click at [33, 288] on div "Info" at bounding box center [30, 297] width 28 height 19
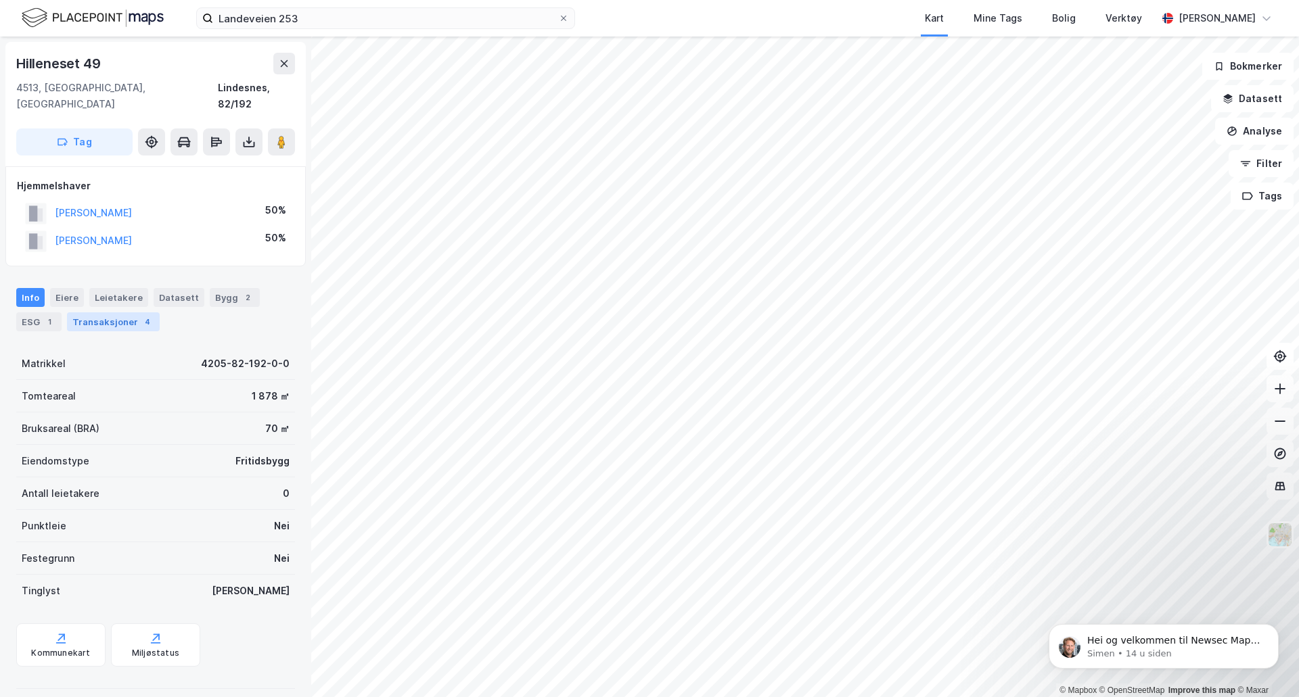
click at [91, 313] on div "Transaksjoner 4" at bounding box center [113, 322] width 93 height 19
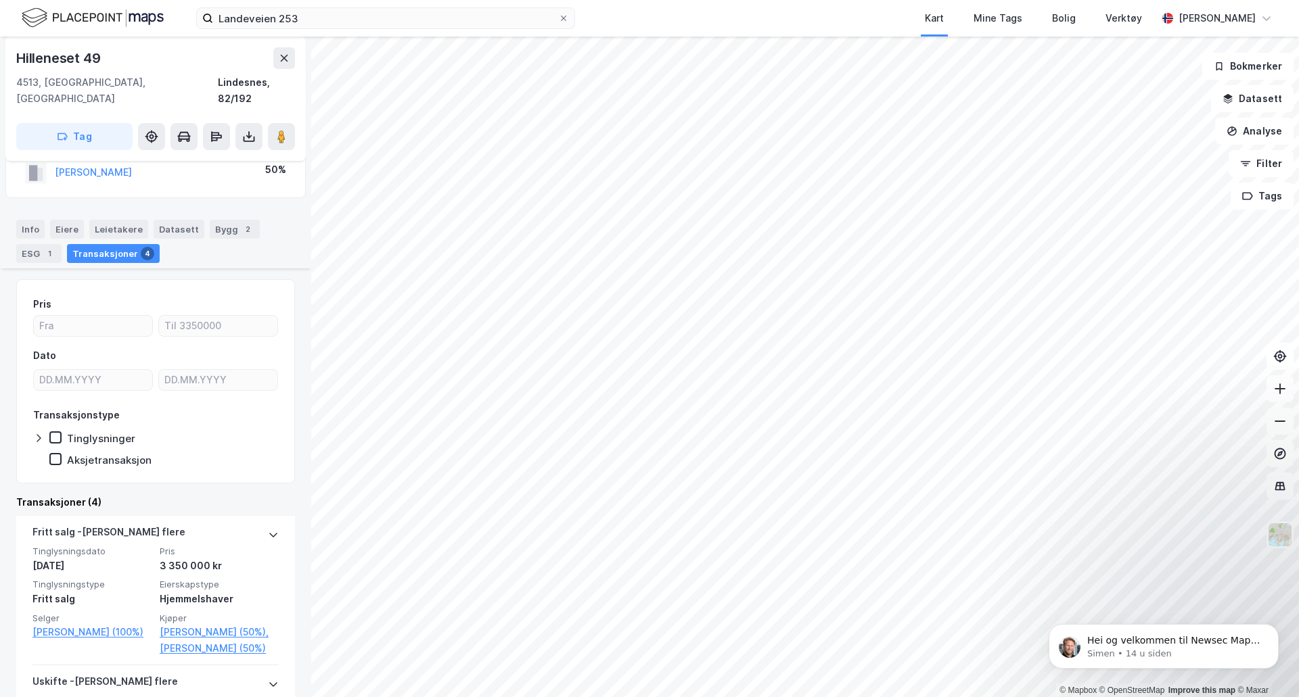
scroll to position [68, 0]
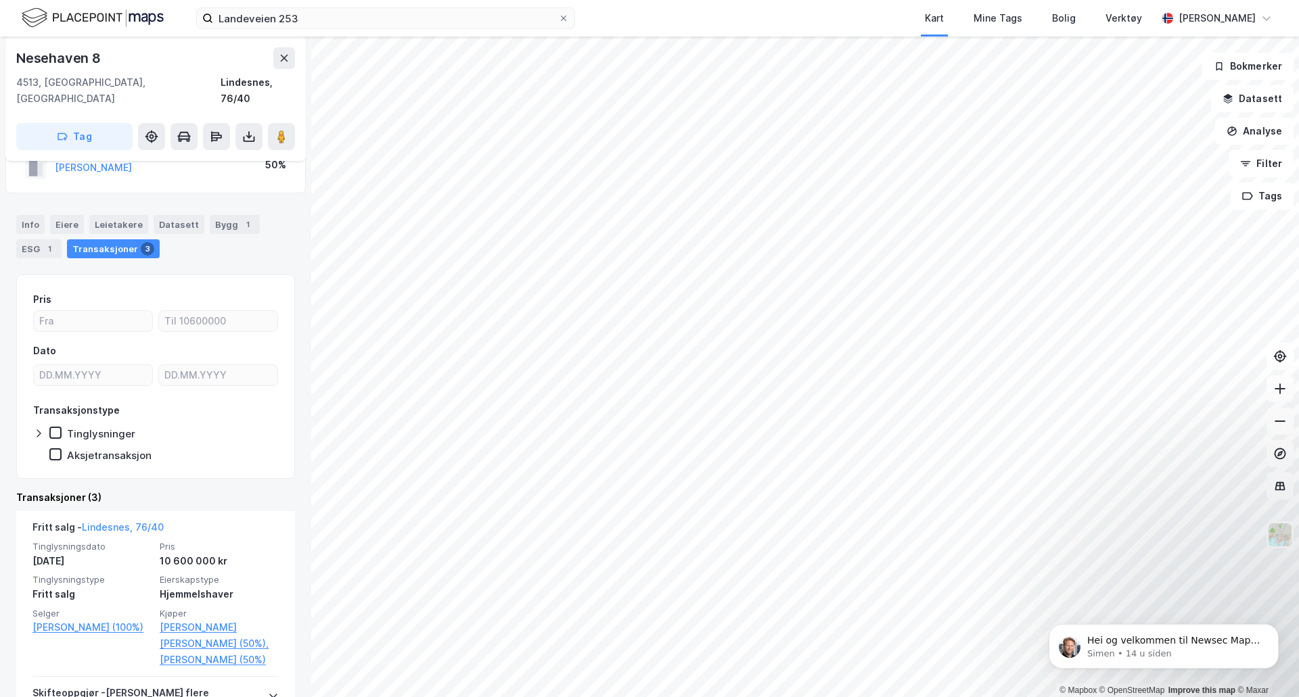
scroll to position [135, 0]
